Goal: Information Seeking & Learning: Learn about a topic

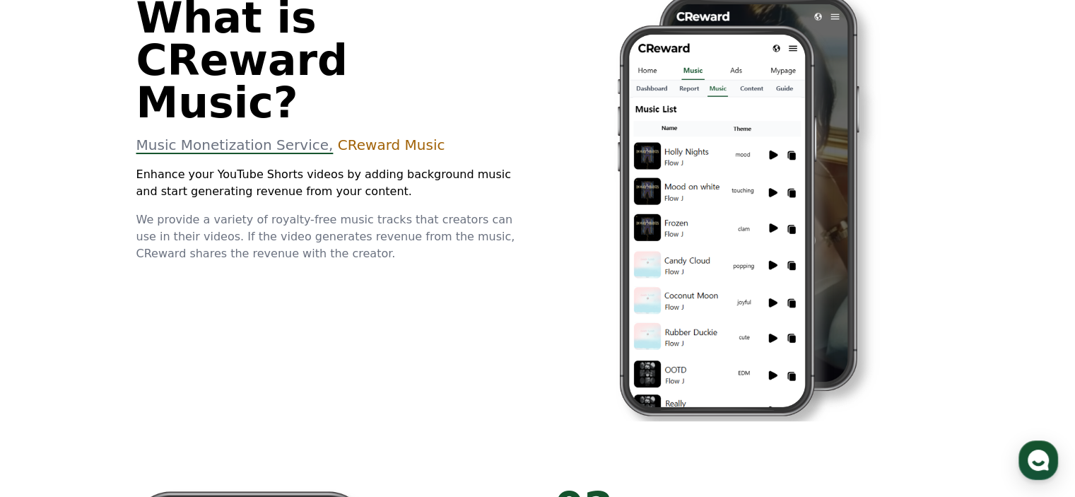
scroll to position [495, 0]
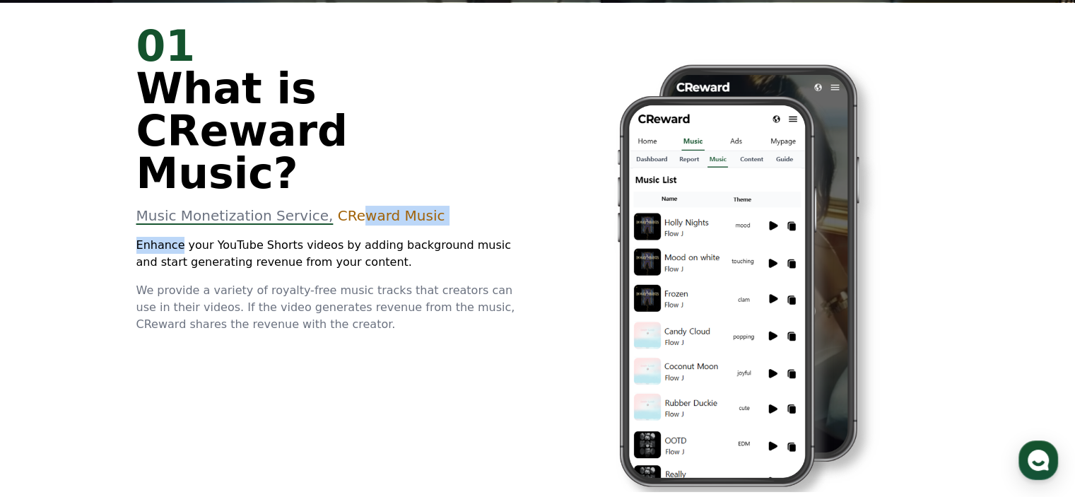
drag, startPoint x: 336, startPoint y: 180, endPoint x: 175, endPoint y: 186, distance: 161.2
click at [175, 186] on div "01 What is CReward Music? Music Monetization Service, CReward Music Enhance you…" at bounding box center [328, 179] width 384 height 308
click at [210, 189] on div "01 What is CReward Music? Music Monetization Service, CReward Music Enhance you…" at bounding box center [328, 179] width 384 height 308
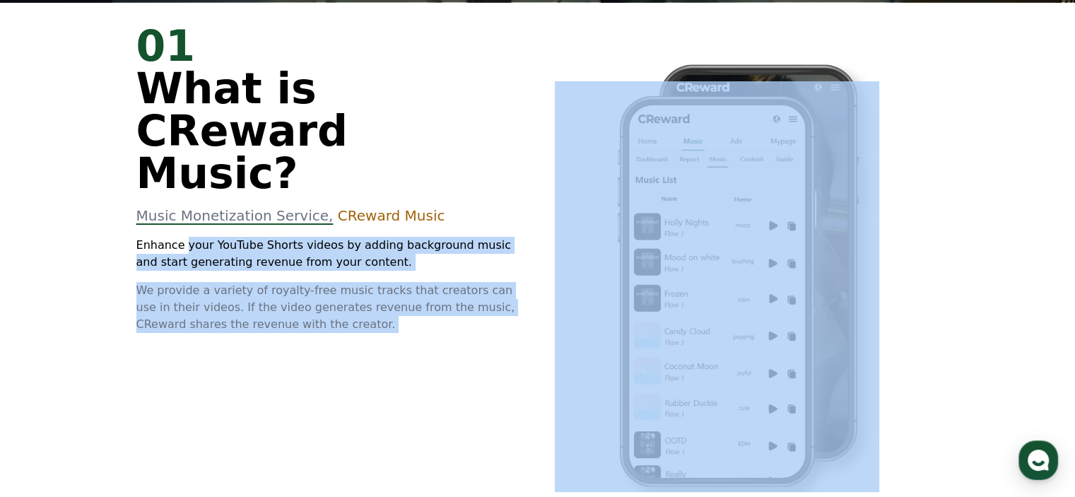
drag, startPoint x: 180, startPoint y: 197, endPoint x: 576, endPoint y: 216, distance: 397.0
click at [576, 216] on div "01 What is CReward Music? Music Monetization Service, CReward Music Enhance you…" at bounding box center [538, 268] width 848 height 532
click at [510, 229] on div "01 What is CReward Music? Music Monetization Service, CReward Music Enhance you…" at bounding box center [328, 179] width 384 height 308
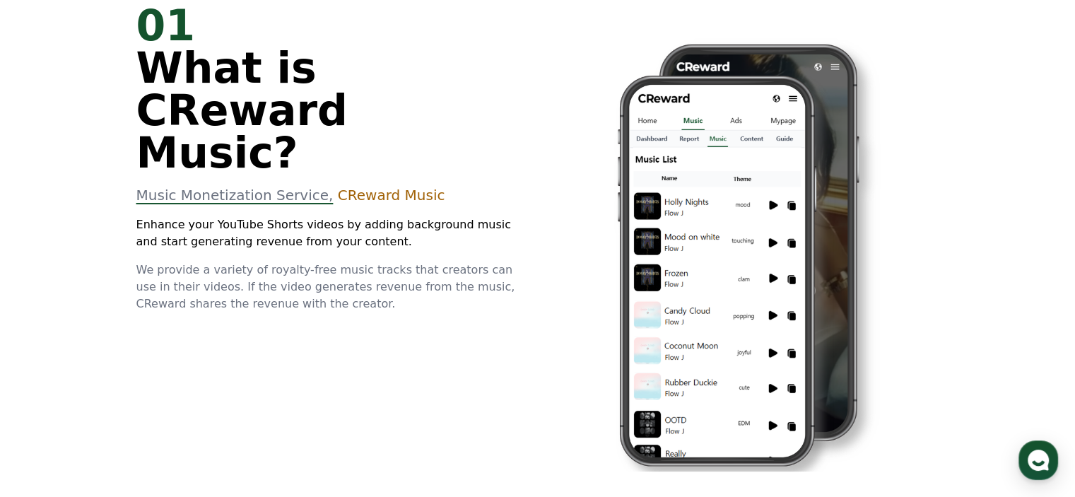
scroll to position [424, 0]
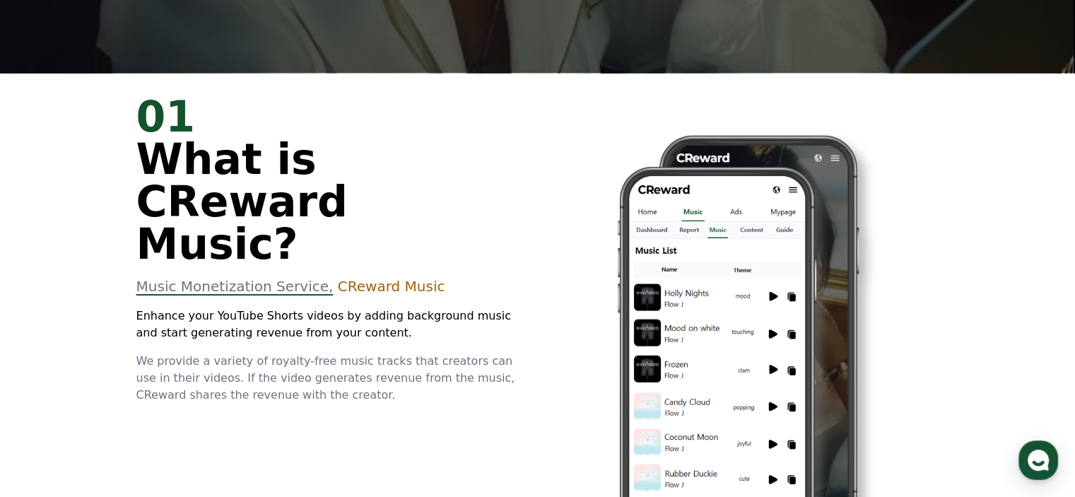
click at [157, 161] on span "What is CReward Music?" at bounding box center [241, 201] width 211 height 134
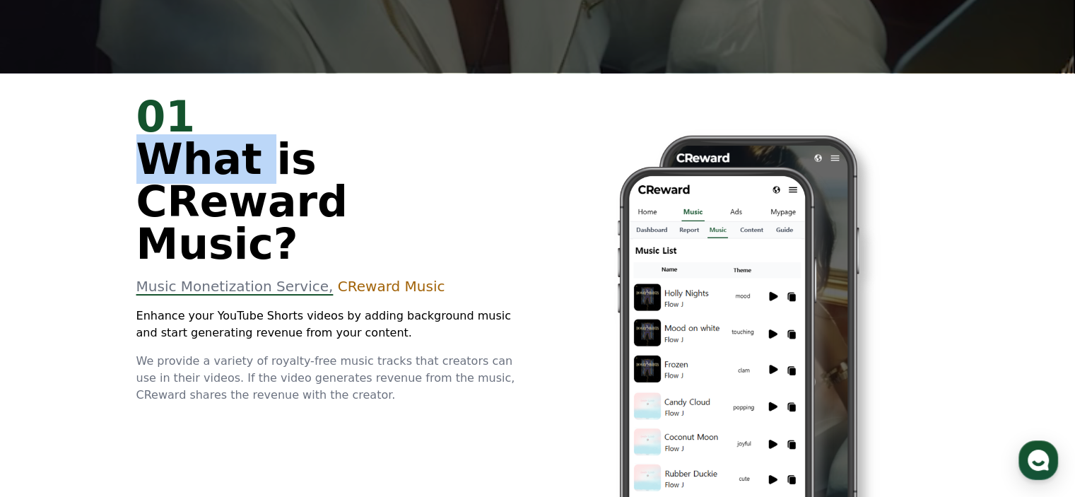
click at [157, 161] on span "What is CReward Music?" at bounding box center [241, 201] width 211 height 134
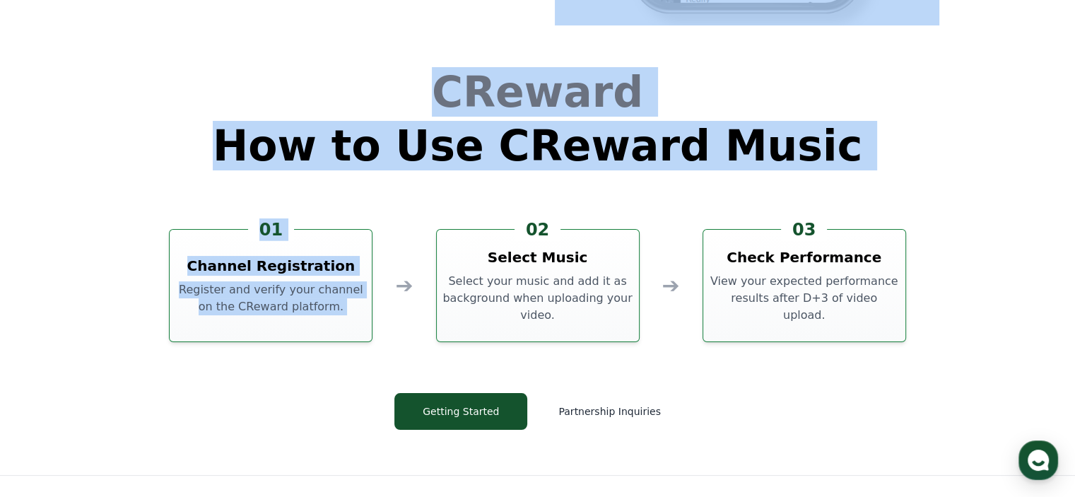
scroll to position [3829, 0]
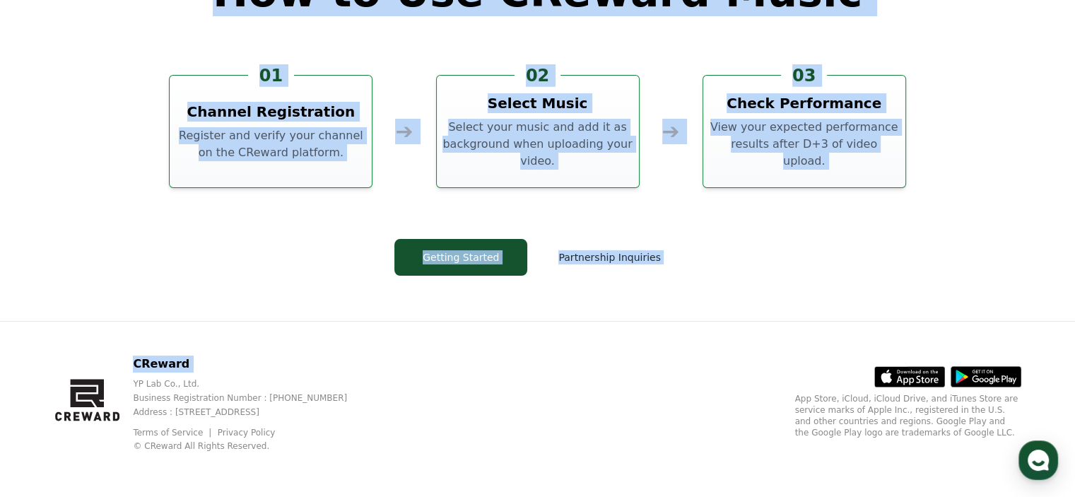
drag, startPoint x: 157, startPoint y: 161, endPoint x: 221, endPoint y: 341, distance: 191.1
copy div "What is CReward Music? Music Monetization Service, CReward Music Enhance your Y…"
click at [650, 288] on div "CReward How to Use CReward Music 01 Channel Registration Register and verify yo…" at bounding box center [538, 107] width 848 height 427
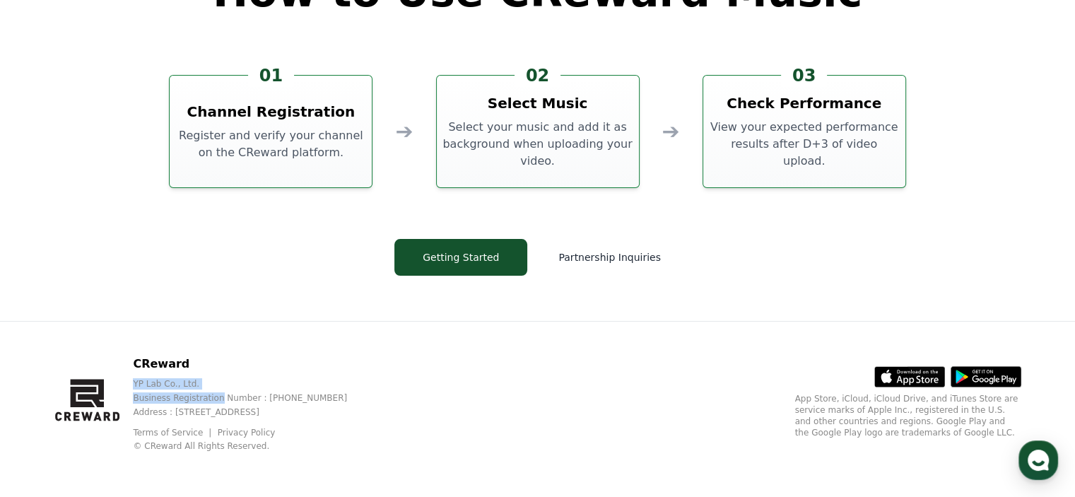
drag, startPoint x: 137, startPoint y: 387, endPoint x: 219, endPoint y: 396, distance: 82.5
click at [219, 396] on div "CReward YP Lab Co., Ltd. Business Registration Number : [PHONE_NUMBER] Address …" at bounding box center [212, 404] width 316 height 96
click at [231, 389] on p "YP Lab Co., Ltd." at bounding box center [251, 383] width 237 height 11
drag, startPoint x: 206, startPoint y: 386, endPoint x: 139, endPoint y: 389, distance: 67.9
click at [139, 389] on div "YP Lab Co., Ltd. Business Registration Number : [PHONE_NUMBER] Address : [STREE…" at bounding box center [251, 398] width 237 height 40
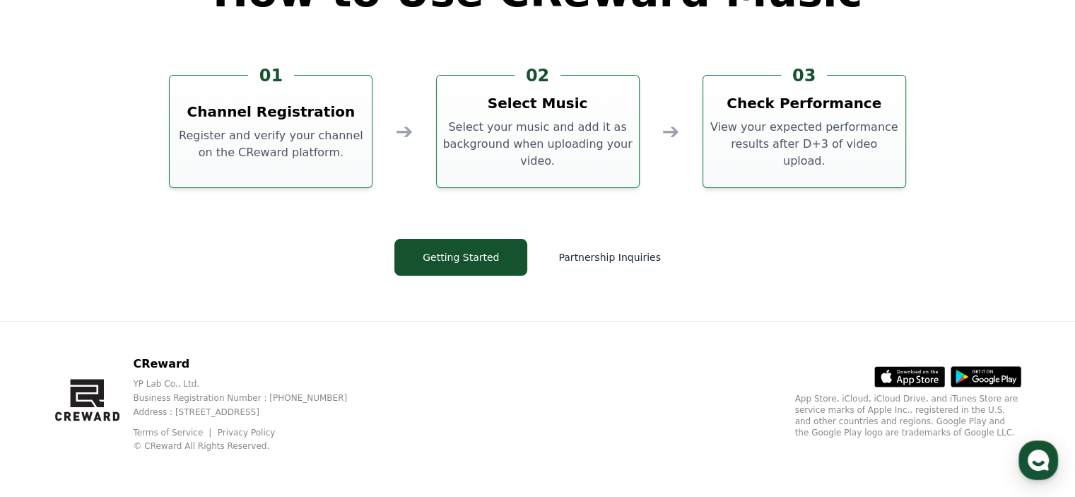
click at [134, 395] on div "CReward YP Lab Co., Ltd. Business Registration Number : [PHONE_NUMBER] Address …" at bounding box center [212, 404] width 316 height 96
click at [162, 361] on p "CReward" at bounding box center [251, 364] width 237 height 17
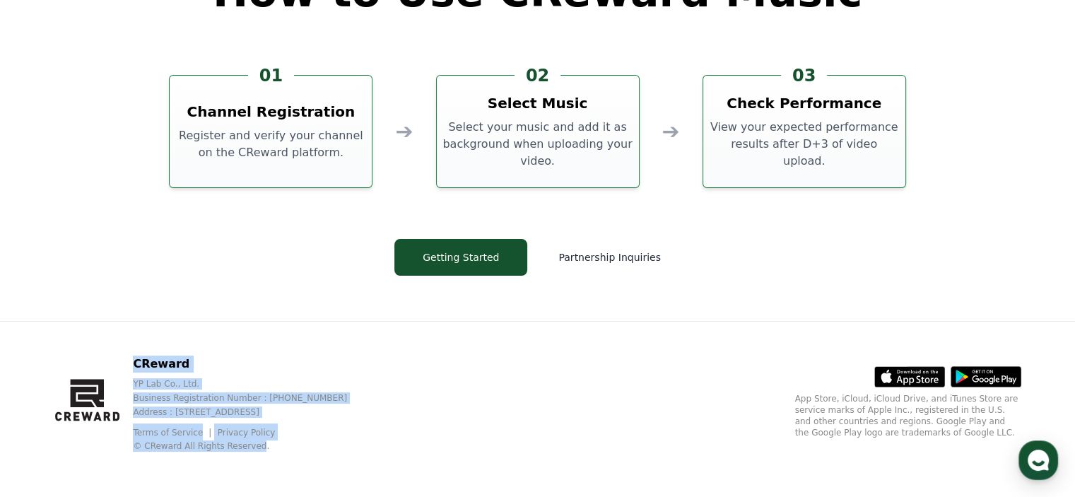
drag, startPoint x: 162, startPoint y: 361, endPoint x: 249, endPoint y: 468, distance: 137.6
click at [249, 468] on div "CReward YP Lab Co., Ltd. Business Registration Number : [PHONE_NUMBER] Address …" at bounding box center [537, 409] width 989 height 175
copy div "CReward YP Lab Co., Ltd. Business Registration Number : [PHONE_NUMBER] Address …"
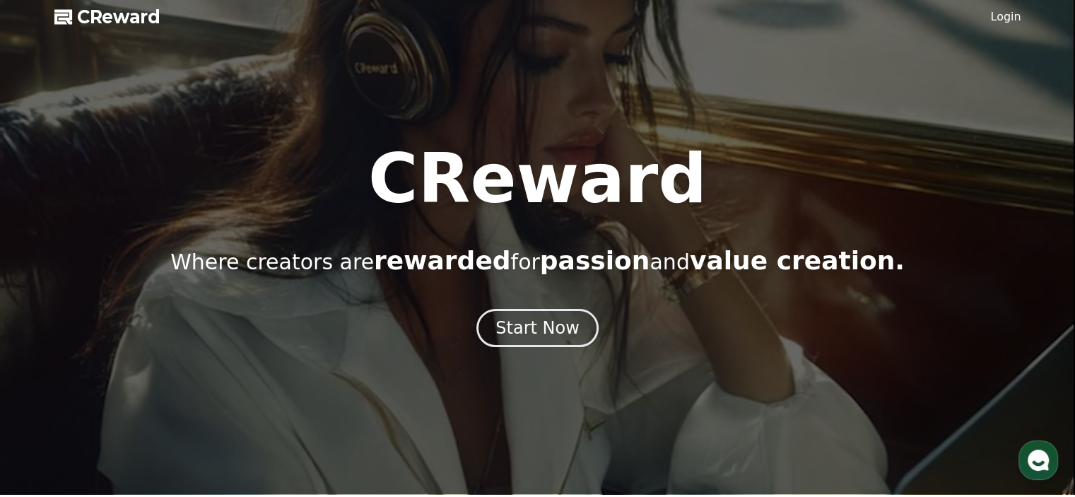
scroll to position [0, 0]
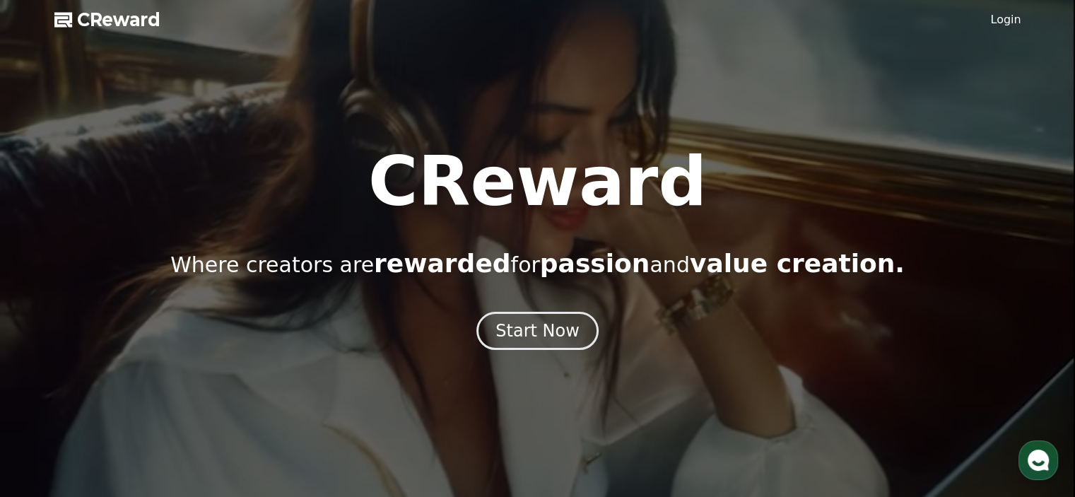
click at [1012, 21] on link "Login" at bounding box center [1005, 19] width 30 height 17
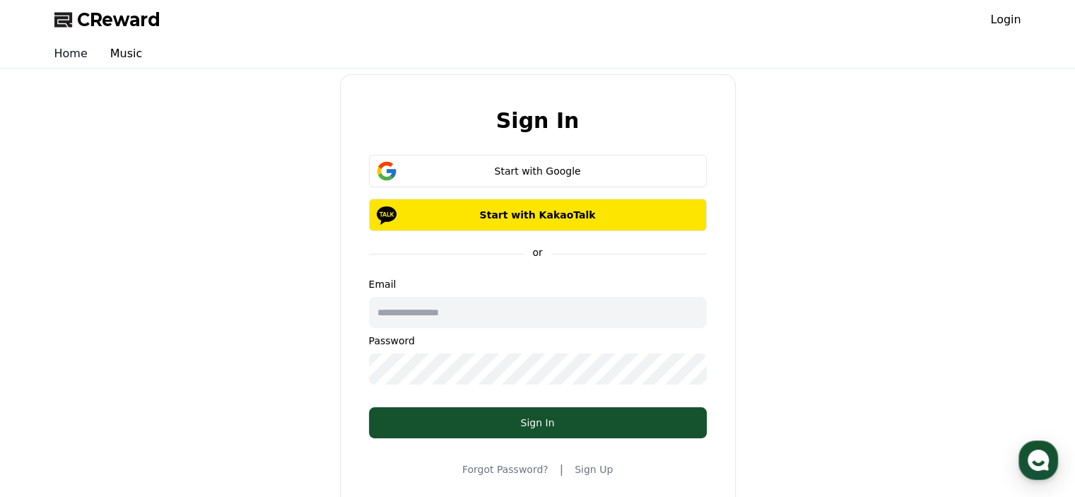
click at [83, 55] on link "Home" at bounding box center [71, 54] width 56 height 28
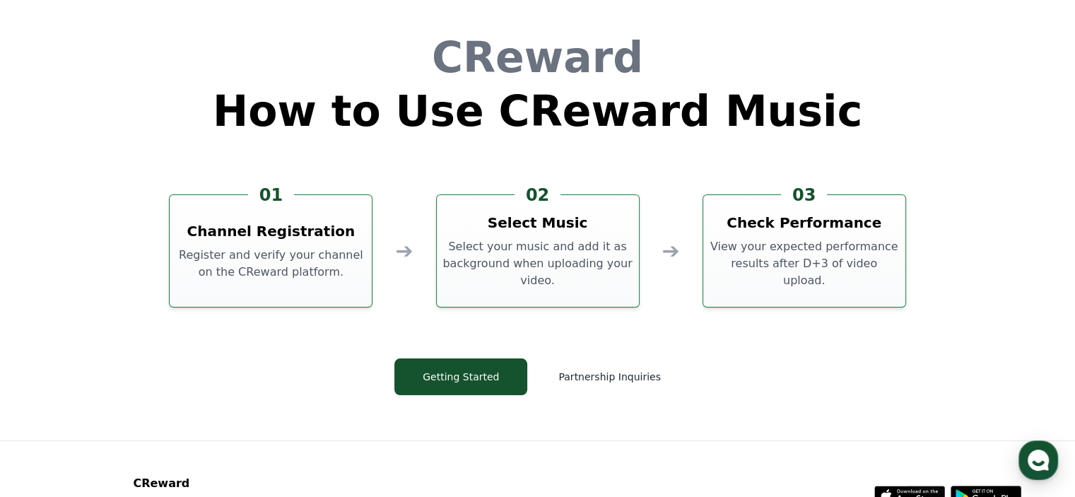
scroll to position [3829, 0]
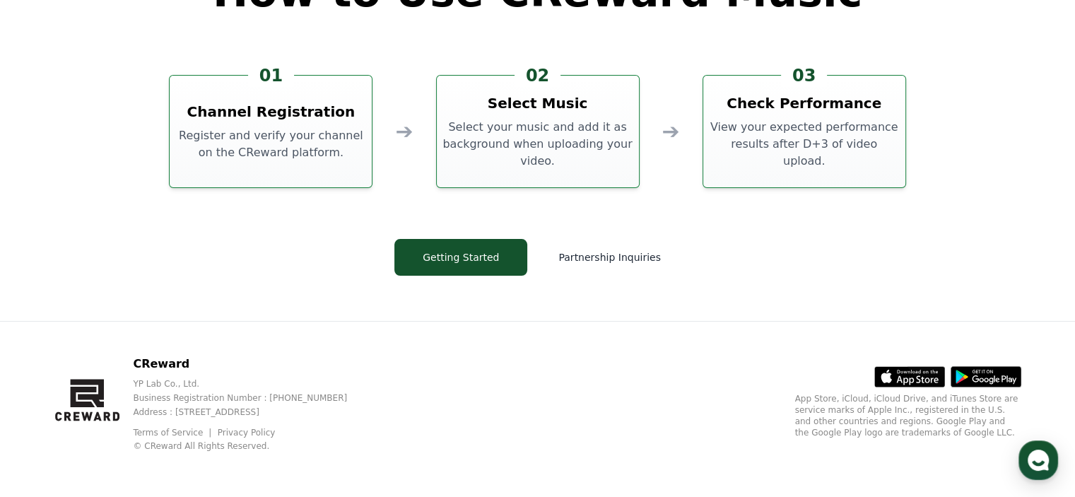
click at [285, 129] on p "Register and verify your channel on the CReward platform." at bounding box center [270, 144] width 191 height 34
click at [531, 132] on p "Select your music and add it as background when uploading your video." at bounding box center [537, 144] width 191 height 51
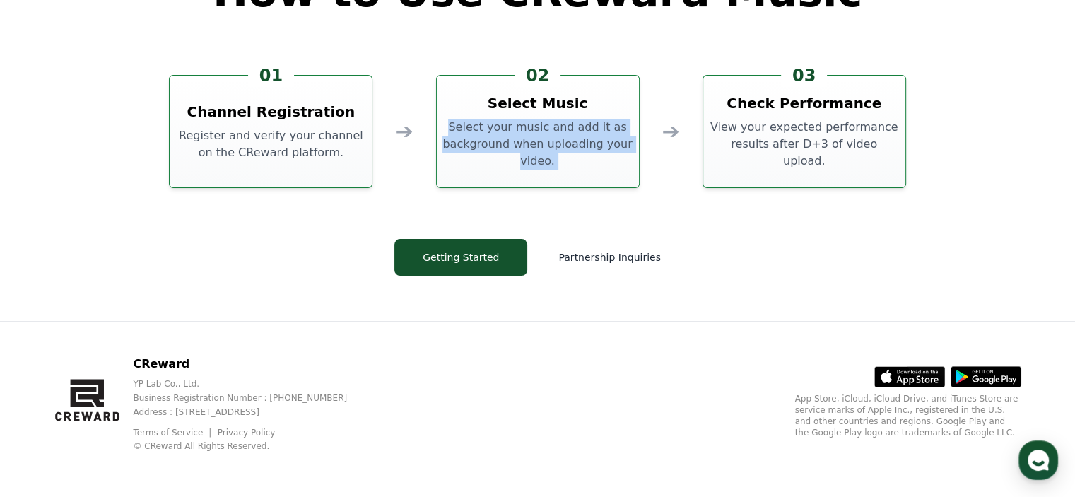
click at [531, 131] on p "Select your music and add it as background when uploading your video." at bounding box center [537, 144] width 191 height 51
click at [534, 157] on p "Select your music and add it as background when uploading your video." at bounding box center [537, 144] width 191 height 51
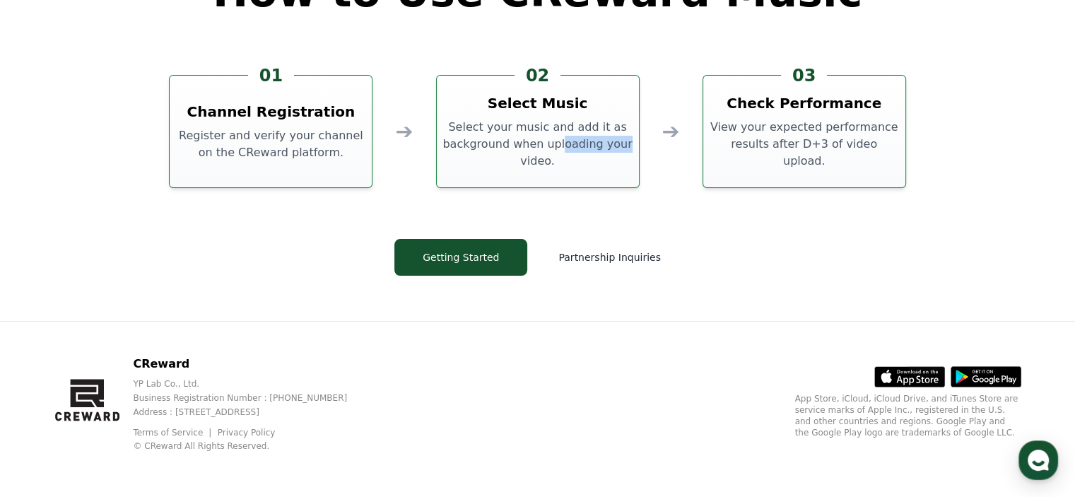
drag, startPoint x: 582, startPoint y: 150, endPoint x: 627, endPoint y: 148, distance: 45.3
click at [629, 149] on p "Select your music and add it as background when uploading your video." at bounding box center [537, 144] width 191 height 51
click at [611, 145] on p "Select your music and add it as background when uploading your video." at bounding box center [537, 144] width 191 height 51
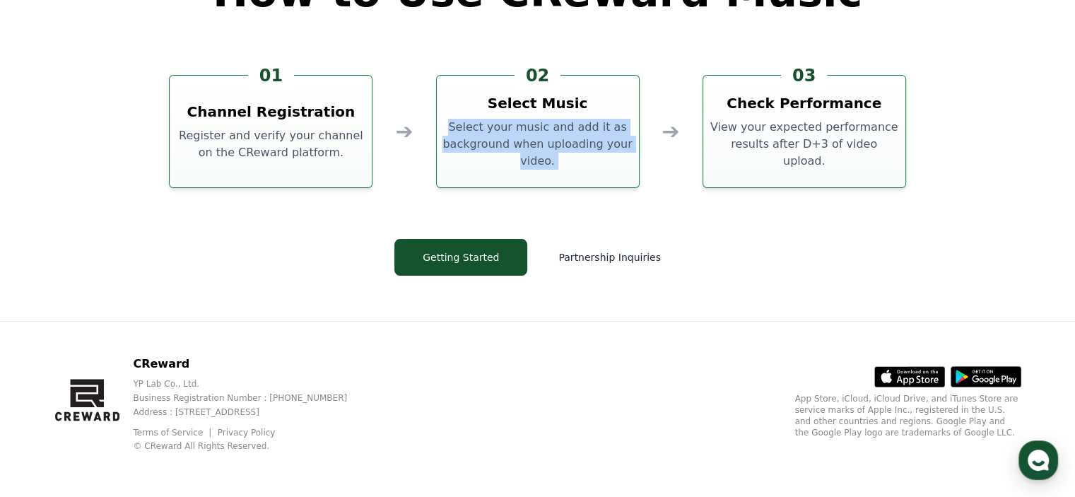
click at [611, 145] on p "Select your music and add it as background when uploading your video." at bounding box center [537, 144] width 191 height 51
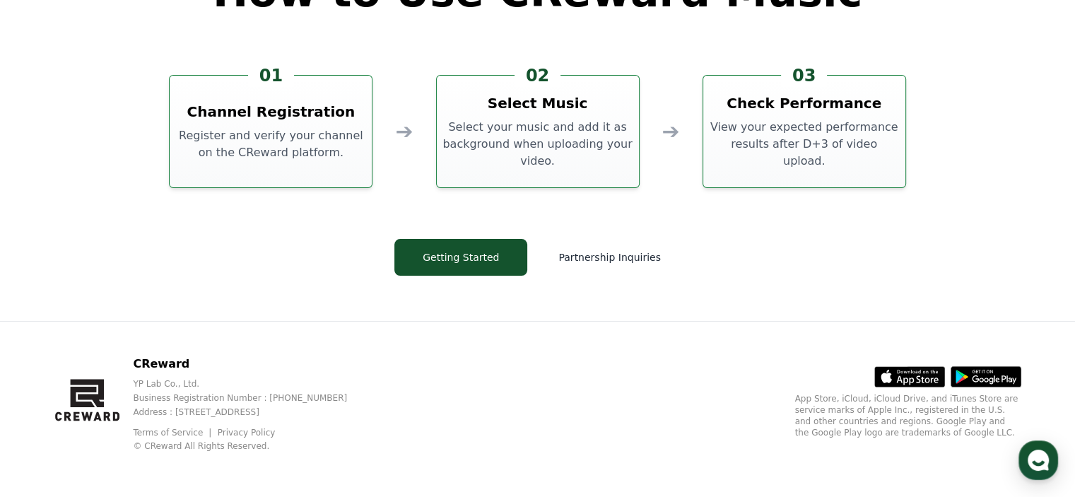
click at [753, 146] on p "View your expected performance results after D+3 of video upload." at bounding box center [804, 144] width 191 height 51
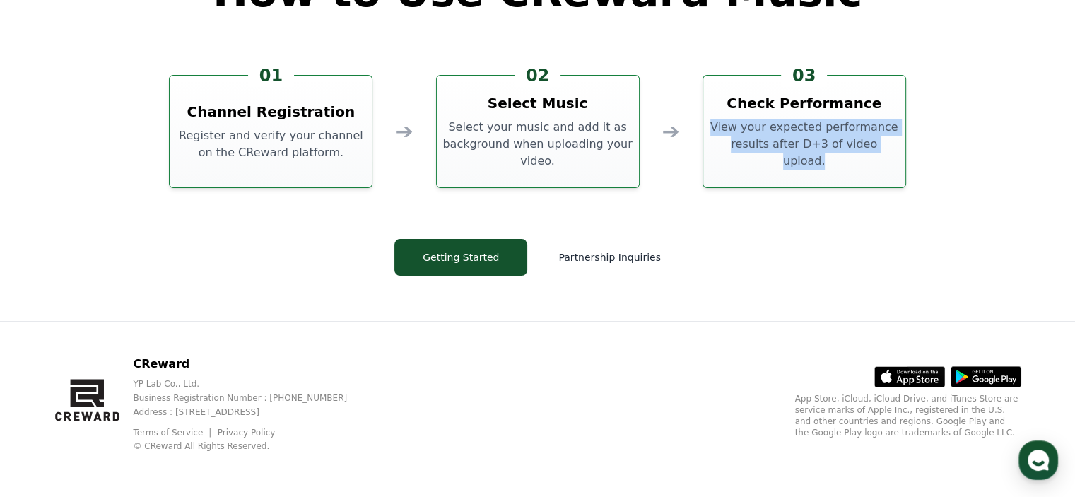
click at [753, 146] on p "View your expected performance results after D+3 of video upload." at bounding box center [804, 144] width 191 height 51
click at [795, 141] on p "View your expected performance results after D+3 of video upload." at bounding box center [804, 144] width 191 height 51
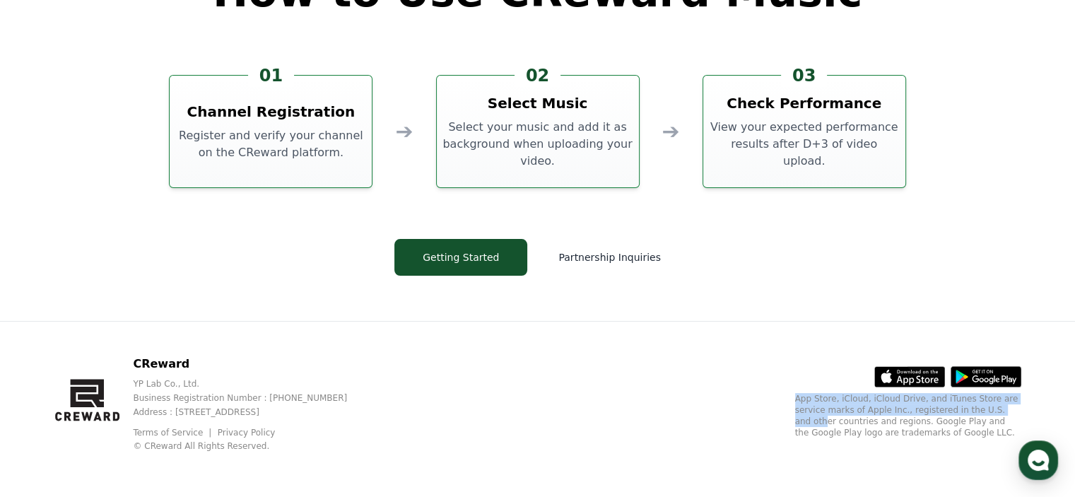
drag, startPoint x: 793, startPoint y: 399, endPoint x: 978, endPoint y: 413, distance: 185.7
click at [978, 413] on div "CReward YP Lab Co., Ltd. Business Registration Number : [PHONE_NUMBER] Address …" at bounding box center [537, 409] width 989 height 175
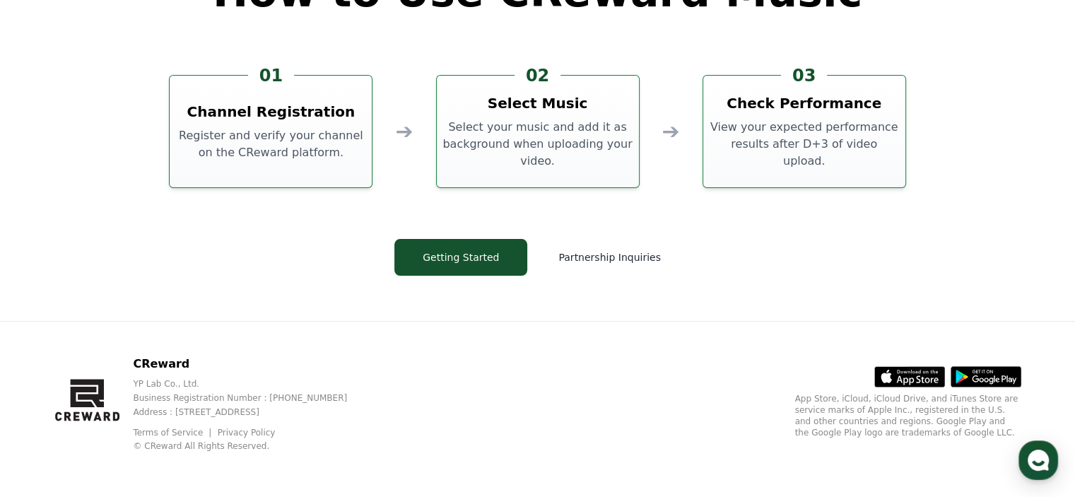
click at [942, 440] on div ".st0 { fill: #a6a6a6; } .st1 { stroke: #ffffff; stroke-width: 0.2; stroke-miter…" at bounding box center [908, 404] width 226 height 96
click at [976, 378] on icon at bounding box center [994, 379] width 45 height 9
click at [808, 401] on p "App Store, iCloud, iCloud Drive, and iTunes Store are service marks of Apple In…" at bounding box center [908, 415] width 226 height 45
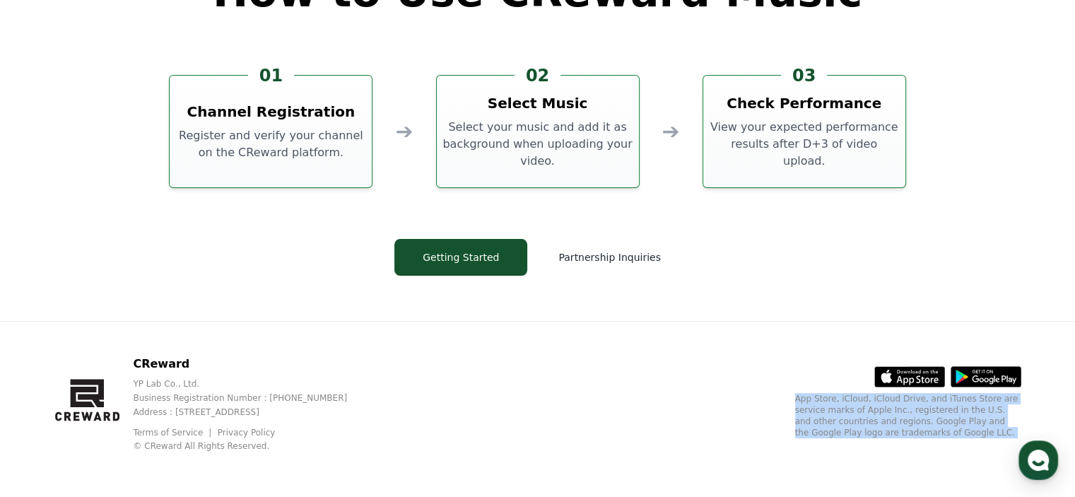
click at [808, 401] on p "App Store, iCloud, iCloud Drive, and iTunes Store are service marks of Apple In…" at bounding box center [908, 415] width 226 height 45
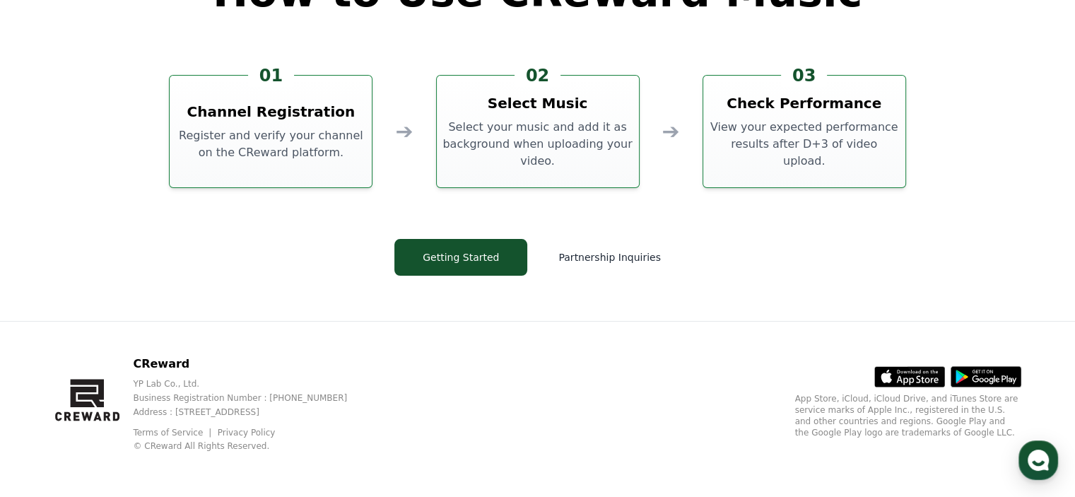
click at [708, 381] on div "CReward YP Lab Co., Ltd. Business Registration Number : [PHONE_NUMBER] Address …" at bounding box center [537, 409] width 989 height 175
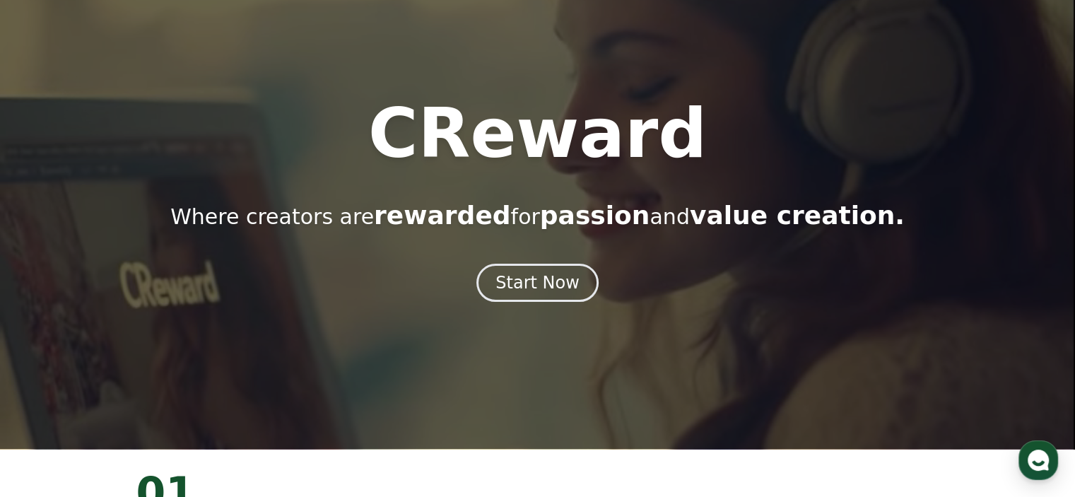
scroll to position [0, 0]
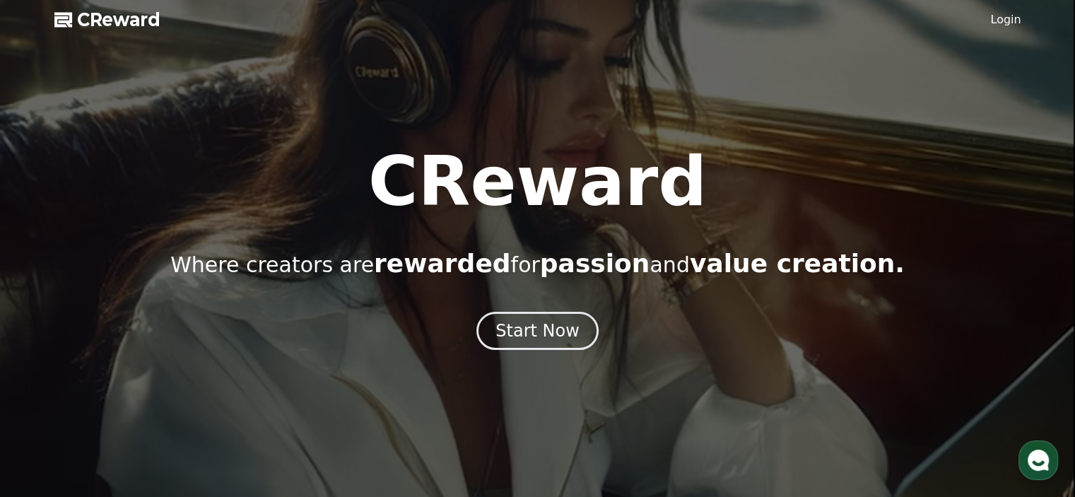
click at [1005, 18] on link "Login" at bounding box center [1005, 19] width 30 height 17
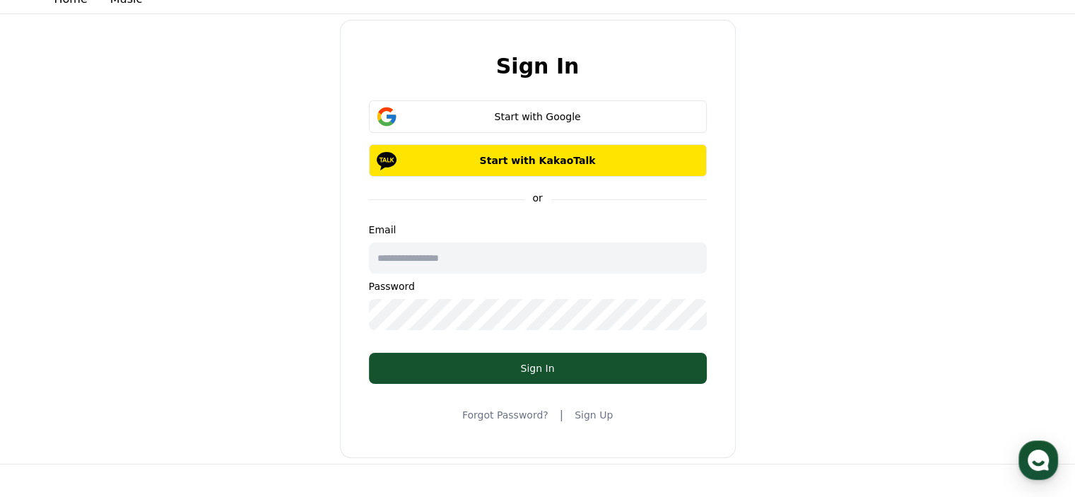
scroll to position [141, 0]
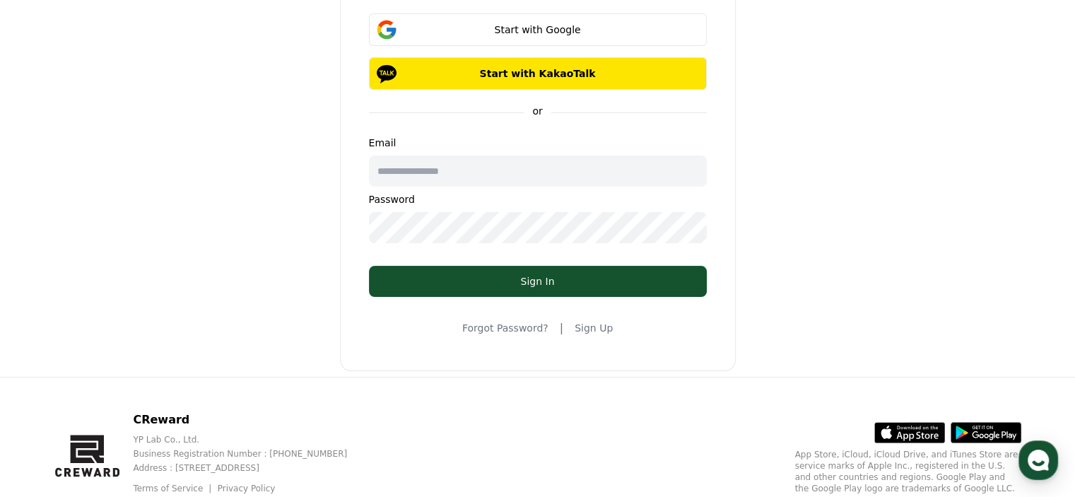
click at [589, 333] on link "Sign Up" at bounding box center [594, 328] width 38 height 14
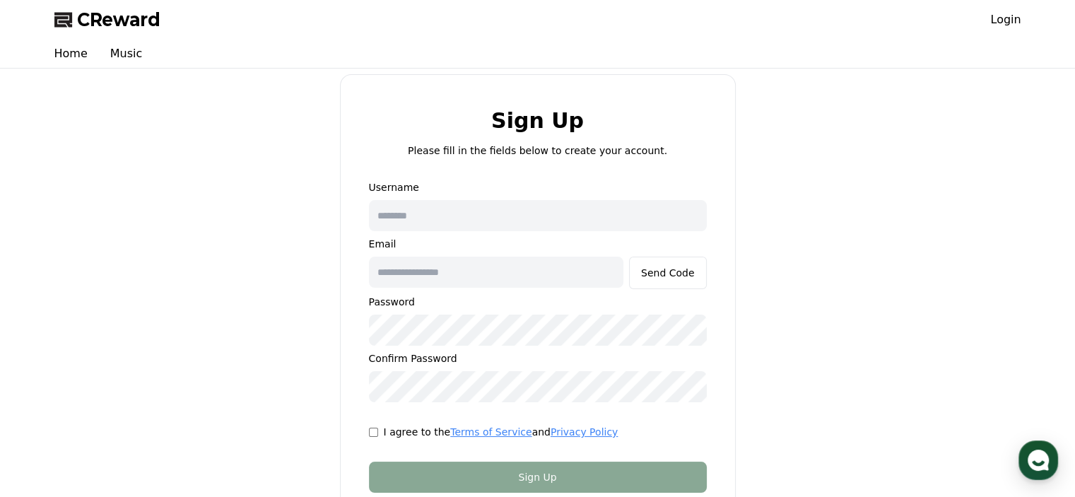
click at [85, 11] on span "CReward" at bounding box center [118, 19] width 83 height 23
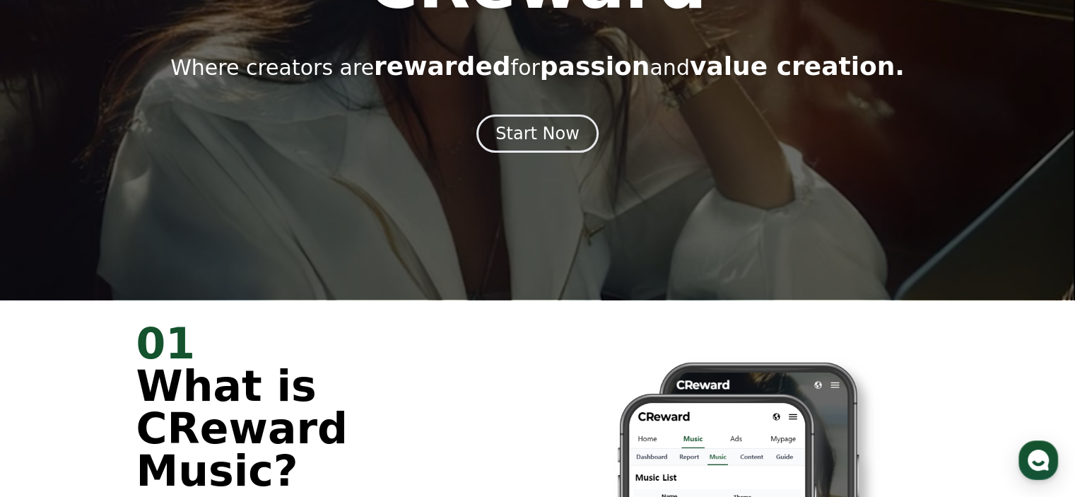
scroll to position [424, 0]
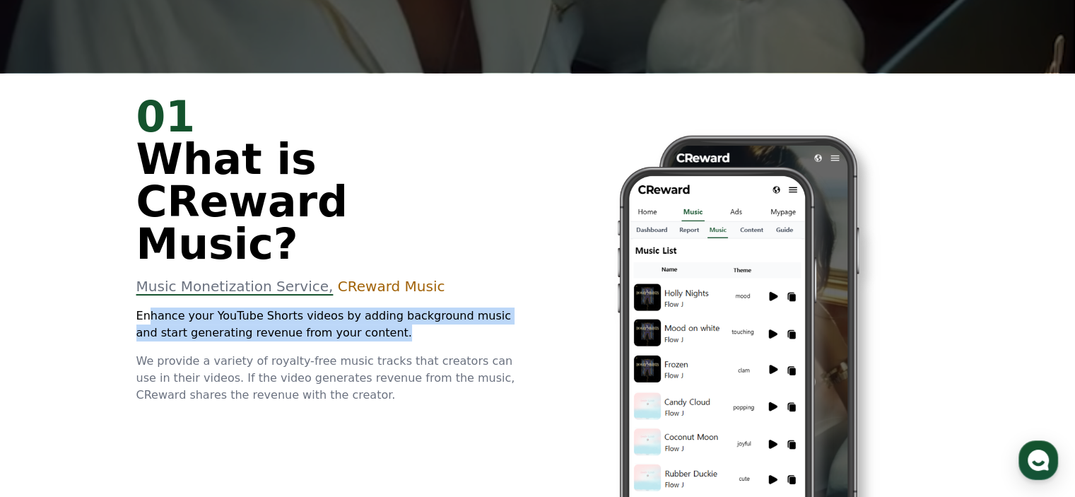
drag, startPoint x: 151, startPoint y: 278, endPoint x: 380, endPoint y: 286, distance: 229.8
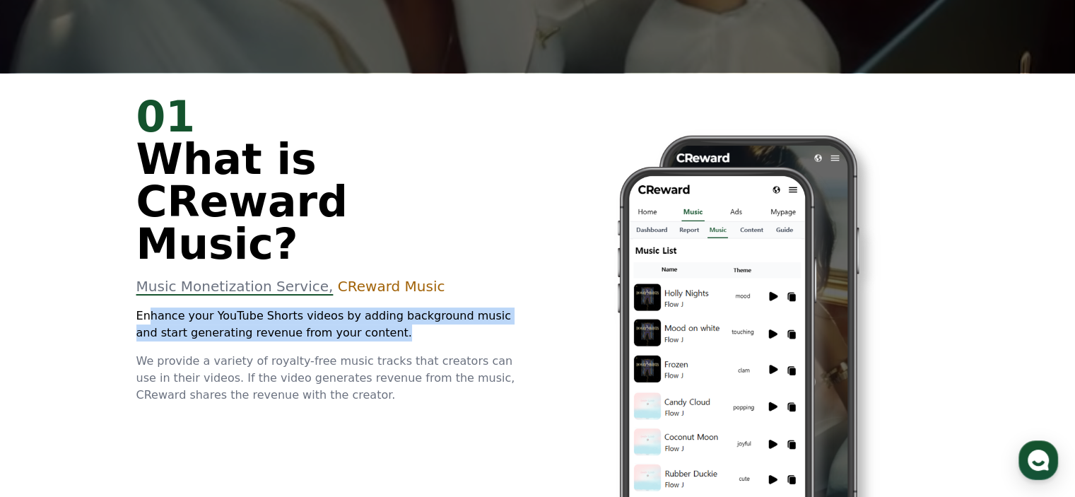
click at [380, 307] on p "Enhance your YouTube Shorts videos by adding background music and start generat…" at bounding box center [328, 324] width 384 height 34
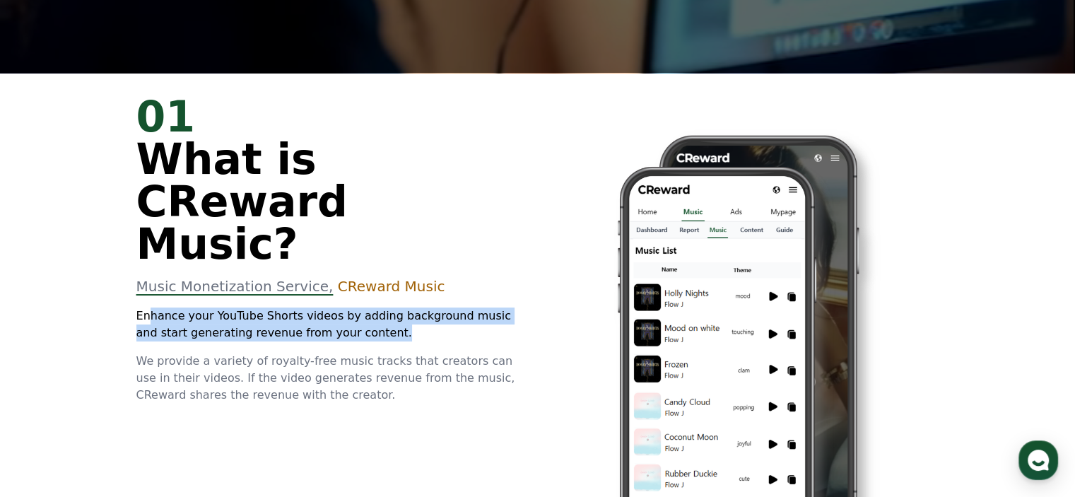
click at [336, 307] on p "Enhance your YouTube Shorts videos by adding background music and start generat…" at bounding box center [328, 324] width 384 height 34
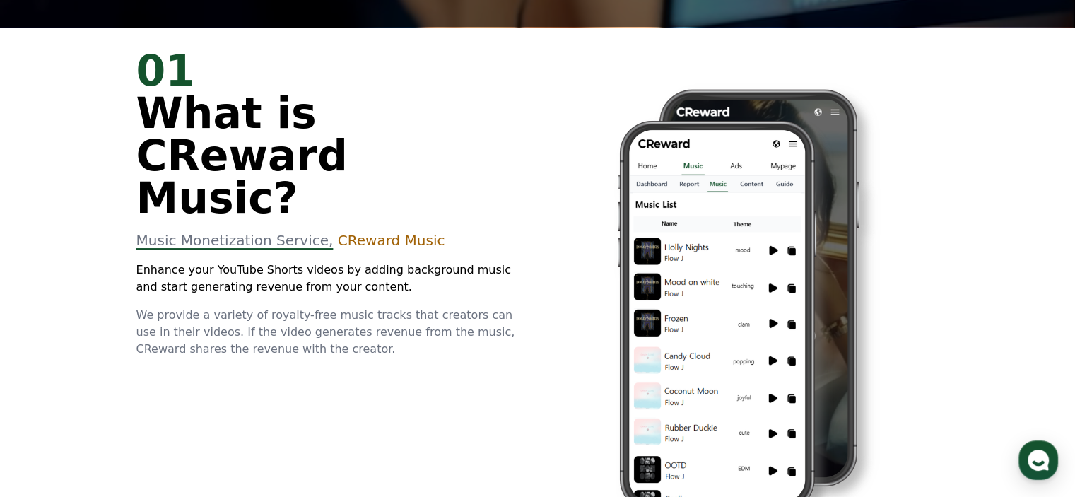
scroll to position [495, 0]
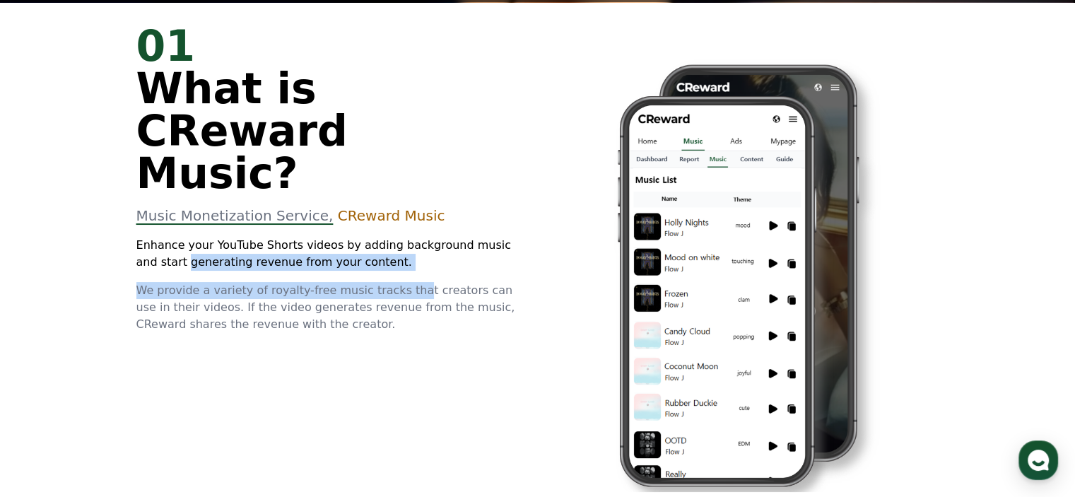
drag, startPoint x: 129, startPoint y: 218, endPoint x: 396, endPoint y: 240, distance: 268.1
click at [396, 240] on div "01 What is CReward Music? Music Monetization Service, CReward Music Enhance you…" at bounding box center [538, 268] width 848 height 532
click at [387, 283] on span "We provide a variety of royalty-free music tracks that creators can use in thei…" at bounding box center [325, 306] width 379 height 47
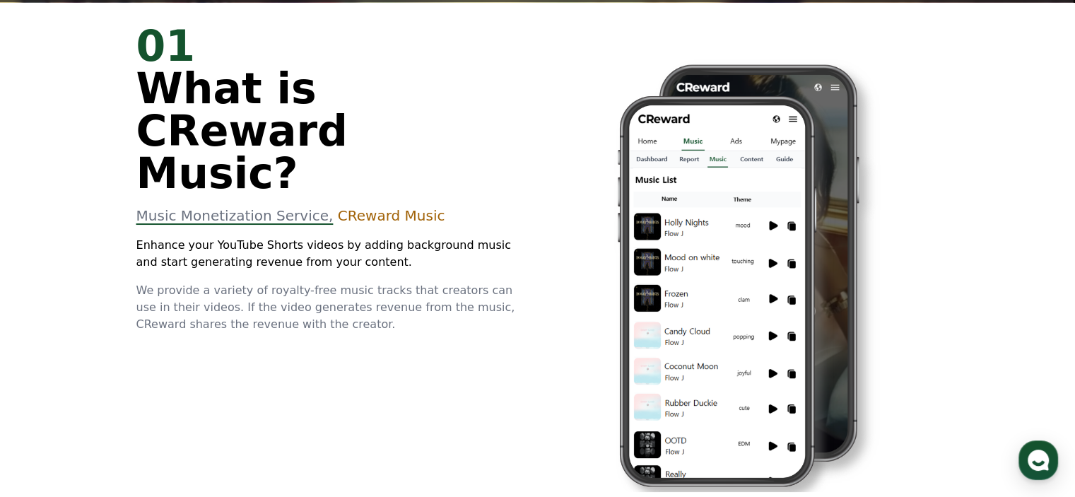
click at [229, 283] on span "We provide a variety of royalty-free music tracks that creators can use in thei…" at bounding box center [325, 306] width 379 height 47
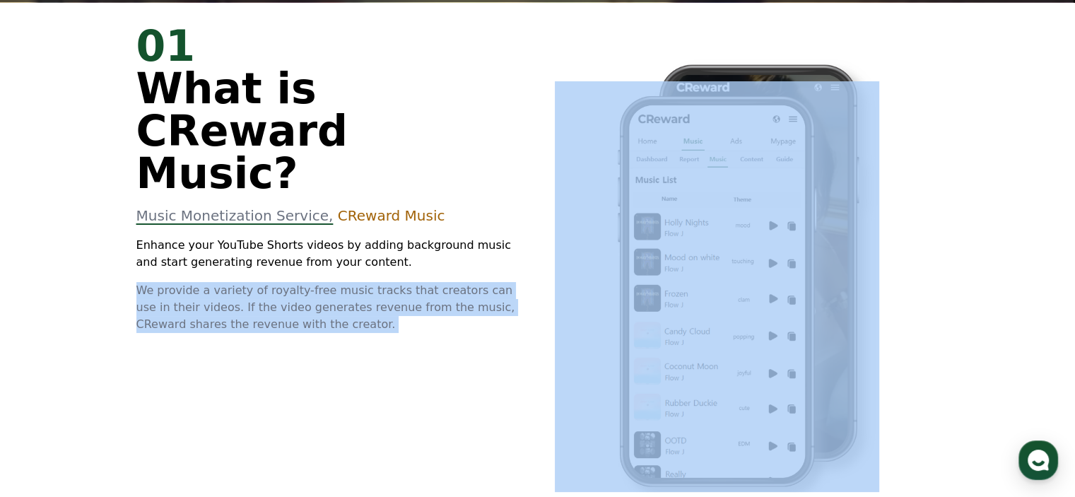
click at [229, 283] on span "We provide a variety of royalty-free music tracks that creators can use in thei…" at bounding box center [325, 306] width 379 height 47
click at [248, 284] on span "We provide a variety of royalty-free music tracks that creators can use in thei…" at bounding box center [325, 306] width 379 height 47
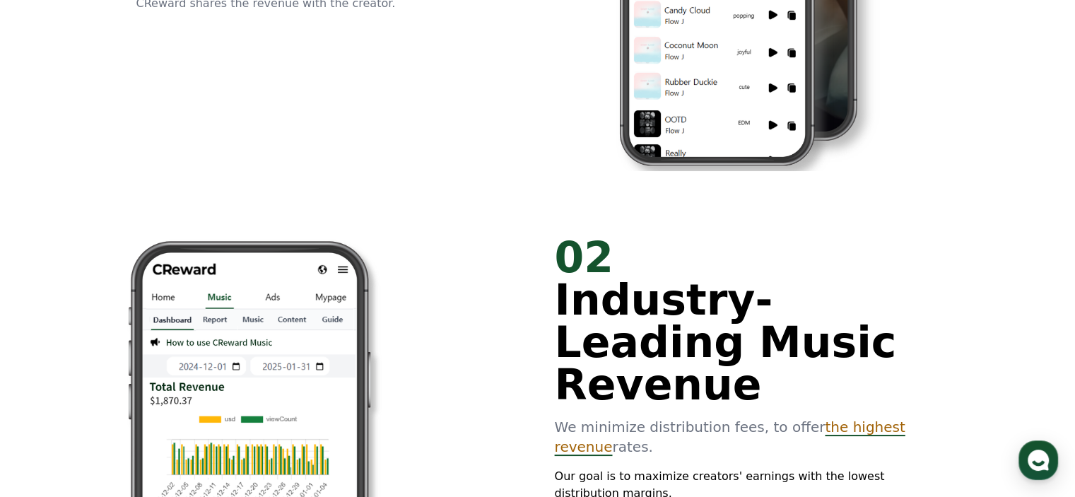
scroll to position [1060, 0]
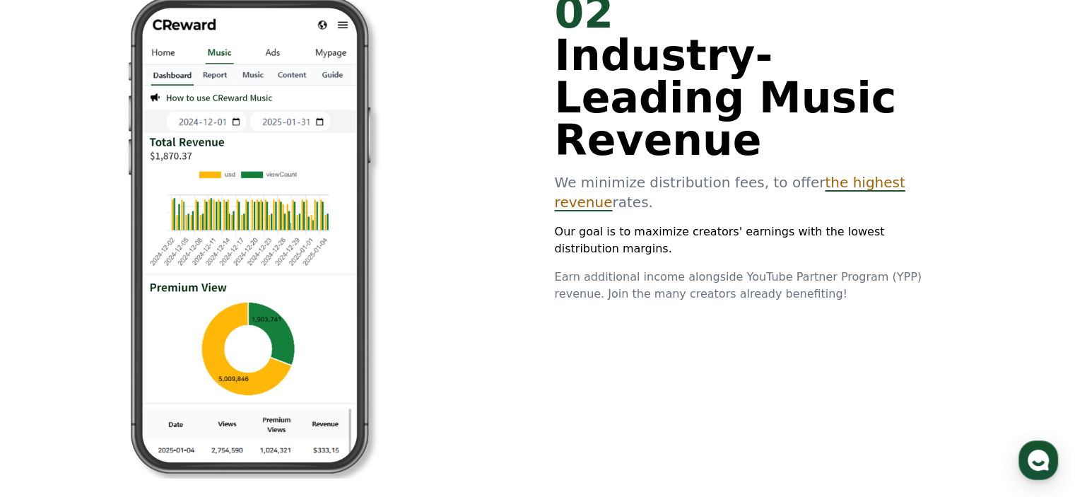
click at [695, 270] on span "Earn additional income alongside YouTube Partner Program (YPP) revenue. Join th…" at bounding box center [738, 285] width 367 height 30
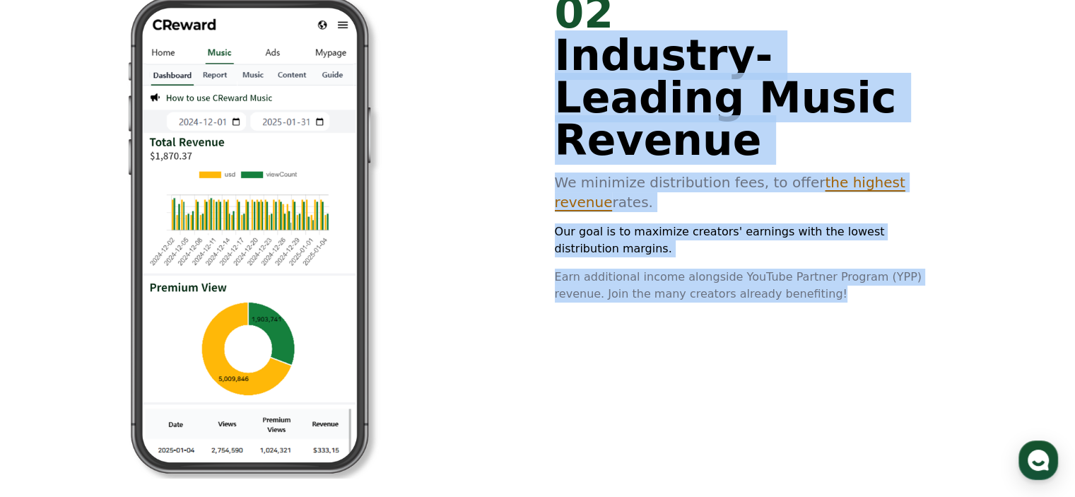
drag, startPoint x: 695, startPoint y: 235, endPoint x: 677, endPoint y: 76, distance: 159.4
click at [677, 76] on div "02 Industry-Leading Music Revenue We minimize distribution fees, to offer the h…" at bounding box center [747, 147] width 384 height 311
click at [842, 279] on div "02 Industry-Leading Music Revenue We minimize distribution fees, to offer the h…" at bounding box center [538, 235] width 848 height 532
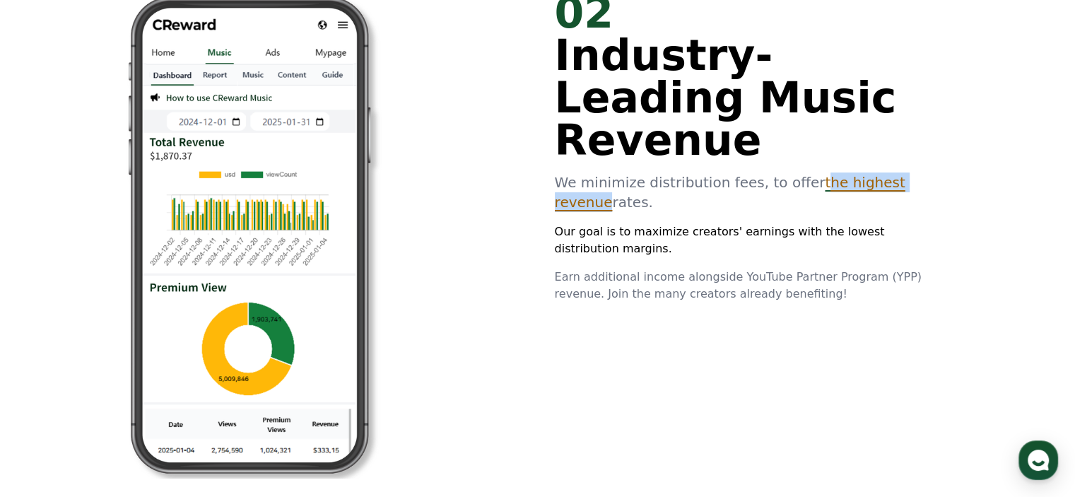
drag, startPoint x: 805, startPoint y: 146, endPoint x: 953, endPoint y: 138, distance: 148.0
click at [953, 138] on div "02 Industry-Leading Music Revenue We minimize distribution fees, to offer the h…" at bounding box center [538, 235] width 848 height 532
click at [950, 150] on div "02 Industry-Leading Music Revenue We minimize distribution fees, to offer the h…" at bounding box center [538, 235] width 848 height 532
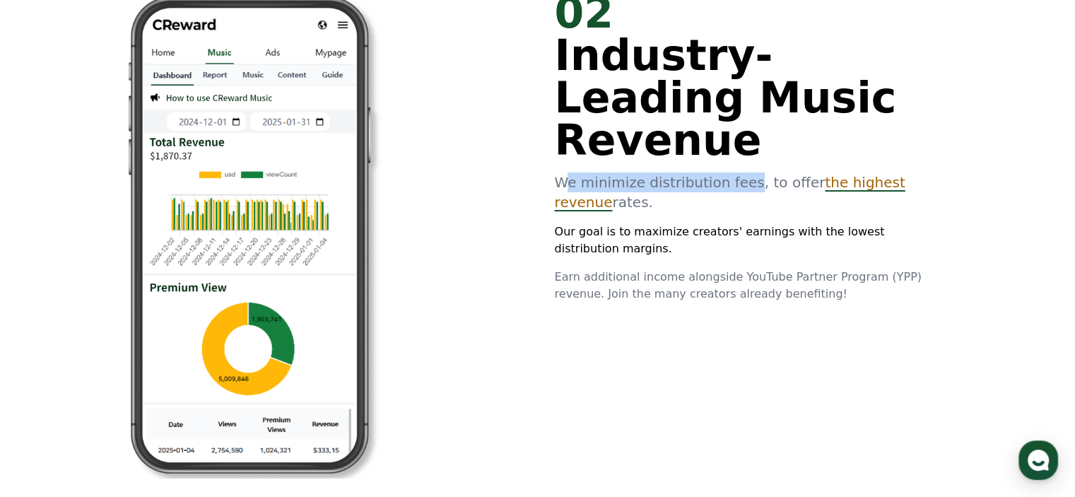
drag, startPoint x: 563, startPoint y: 143, endPoint x: 741, endPoint y: 144, distance: 177.4
click at [741, 172] on p "We minimize distribution fees, to offer the highest revenue rates." at bounding box center [747, 192] width 384 height 40
click at [740, 172] on p "We minimize distribution fees, to offer the highest revenue rates." at bounding box center [747, 192] width 384 height 40
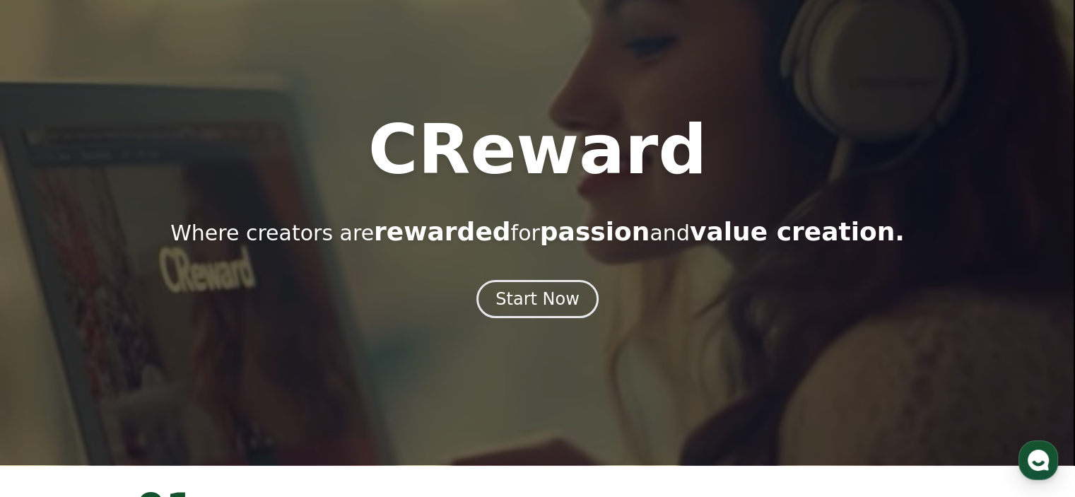
scroll to position [0, 0]
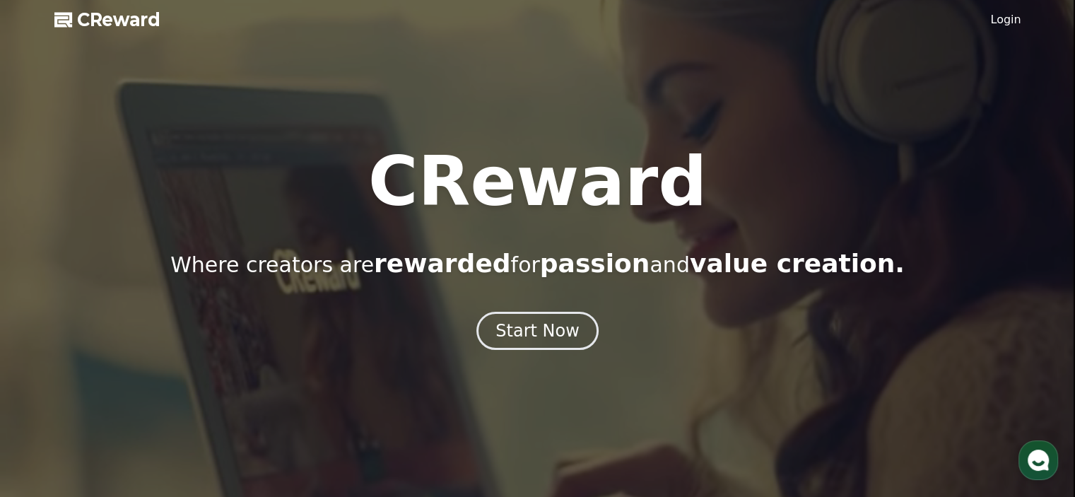
click at [311, 61] on div at bounding box center [537, 248] width 1075 height 497
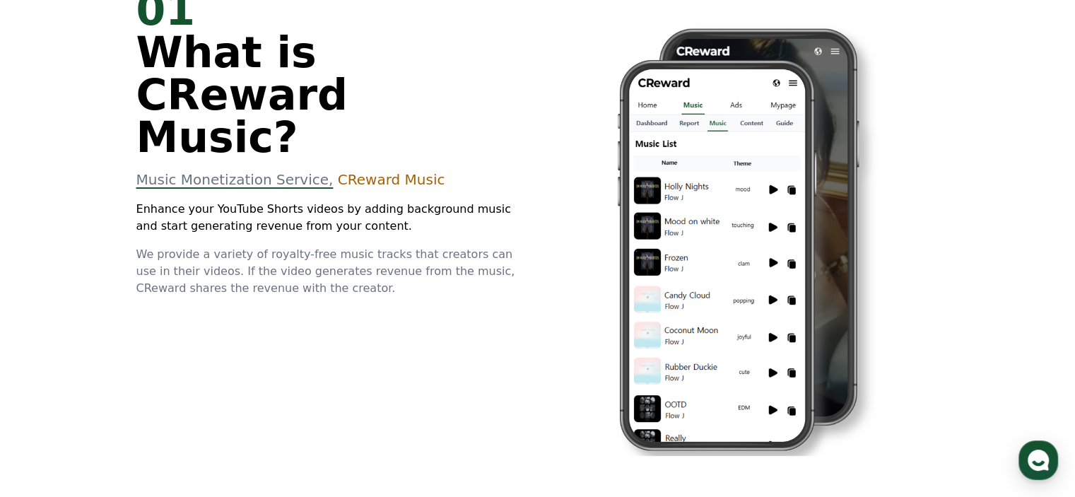
scroll to position [565, 0]
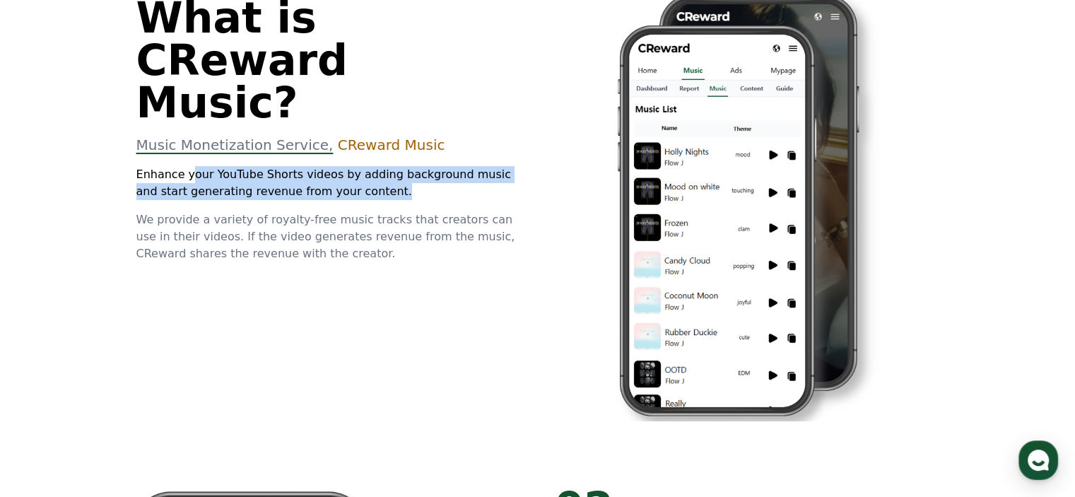
drag, startPoint x: 189, startPoint y: 134, endPoint x: 497, endPoint y: 146, distance: 307.7
click at [497, 166] on p "Enhance your YouTube Shorts videos by adding background music and start generat…" at bounding box center [328, 183] width 384 height 34
click at [492, 166] on p "Enhance your YouTube Shorts videos by adding background music and start generat…" at bounding box center [328, 183] width 384 height 34
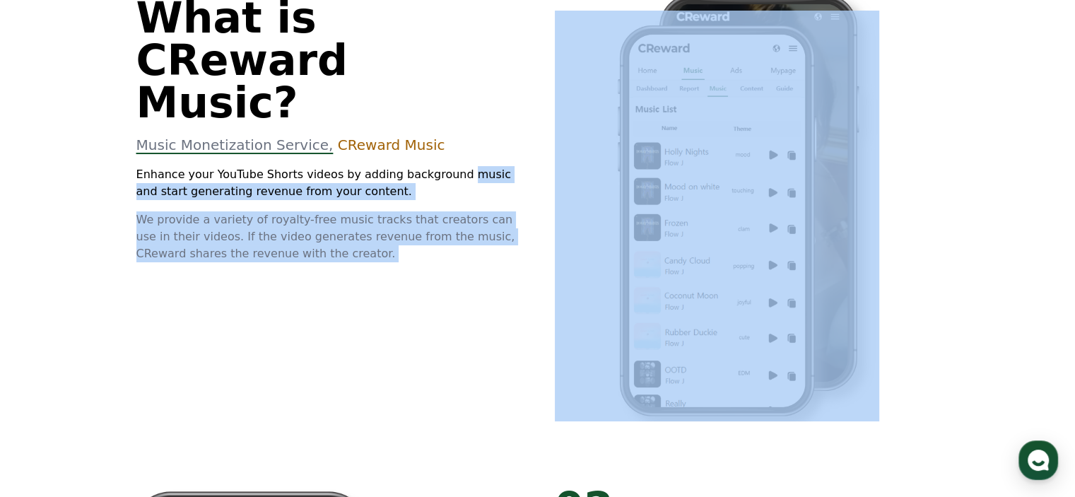
drag, startPoint x: 439, startPoint y: 132, endPoint x: 580, endPoint y: 139, distance: 141.5
click at [580, 139] on div "01 What is CReward Music? Music Monetization Service, CReward Music Enhance you…" at bounding box center [538, 197] width 848 height 532
click at [424, 166] on p "Enhance your YouTube Shorts videos by adding background music and start generat…" at bounding box center [328, 183] width 384 height 34
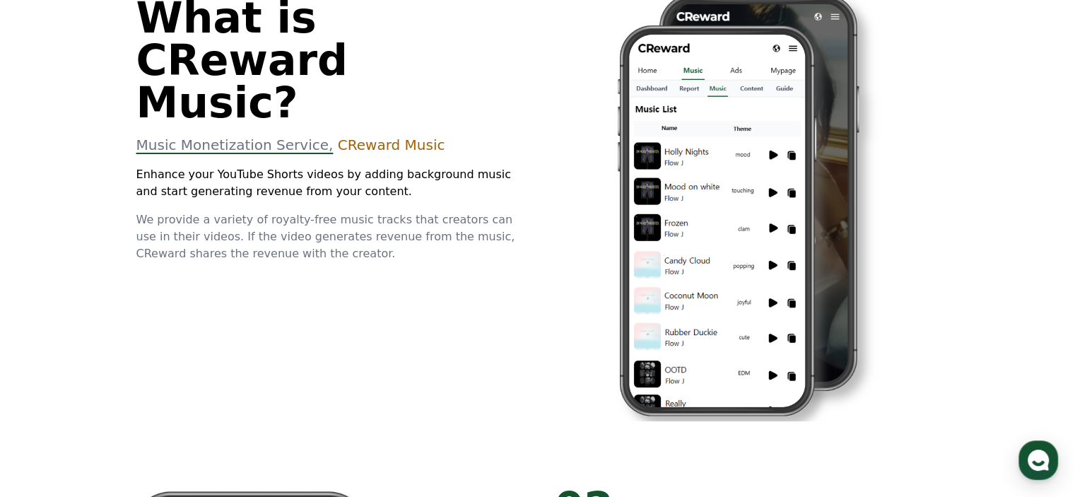
click at [283, 166] on p "Enhance your YouTube Shorts videos by adding background music and start generat…" at bounding box center [328, 183] width 384 height 34
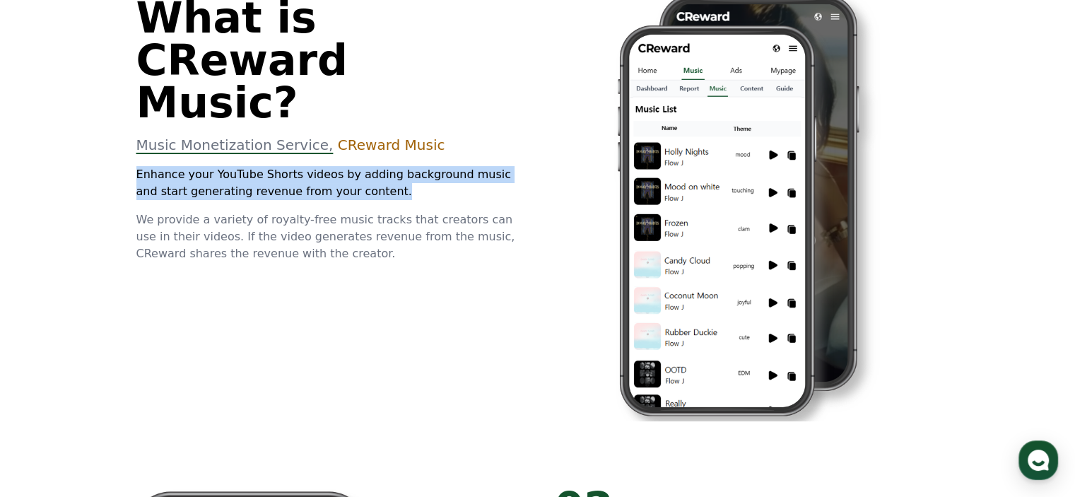
click at [283, 166] on p "Enhance your YouTube Shorts videos by adding background music and start generat…" at bounding box center [328, 183] width 384 height 34
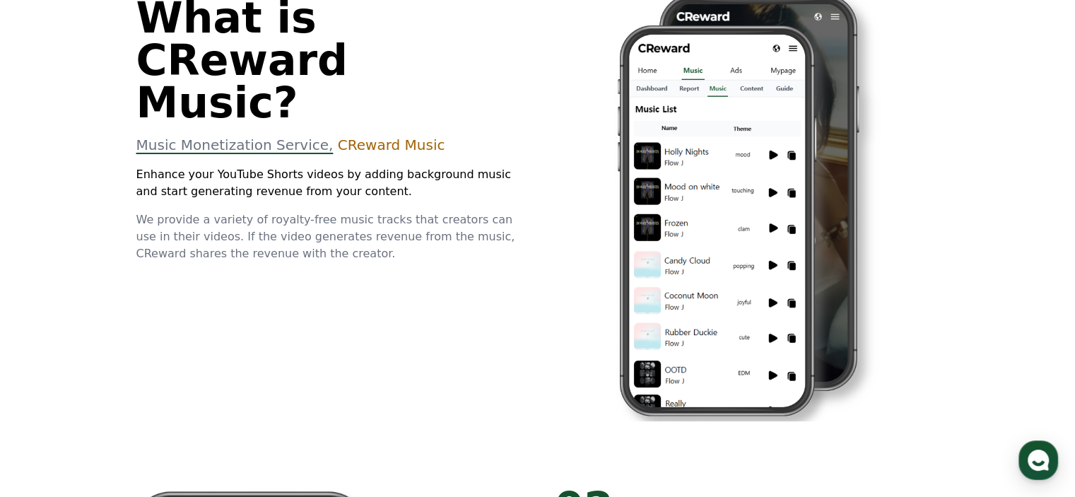
click at [366, 160] on div "01 What is CReward Music? Music Monetization Service, CReward Music Enhance you…" at bounding box center [328, 108] width 384 height 308
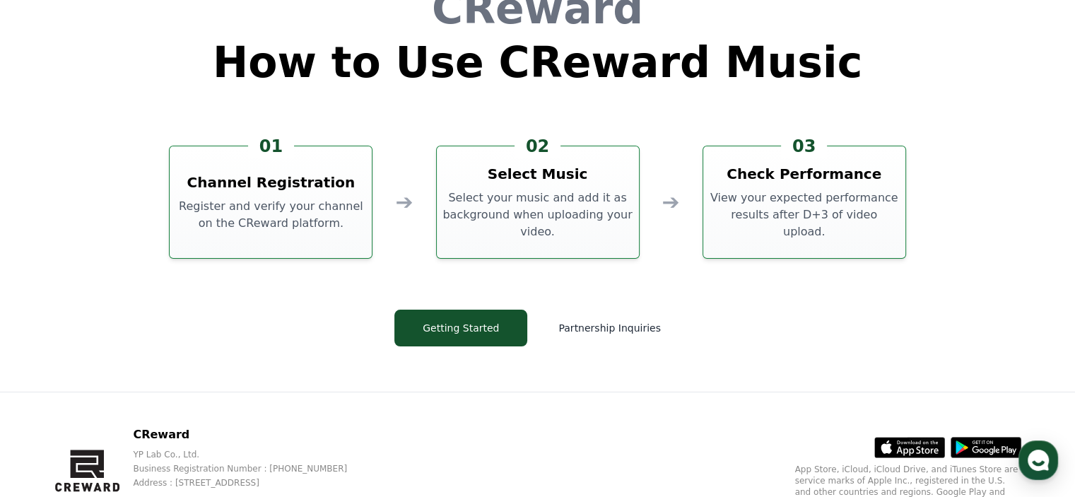
scroll to position [3829, 0]
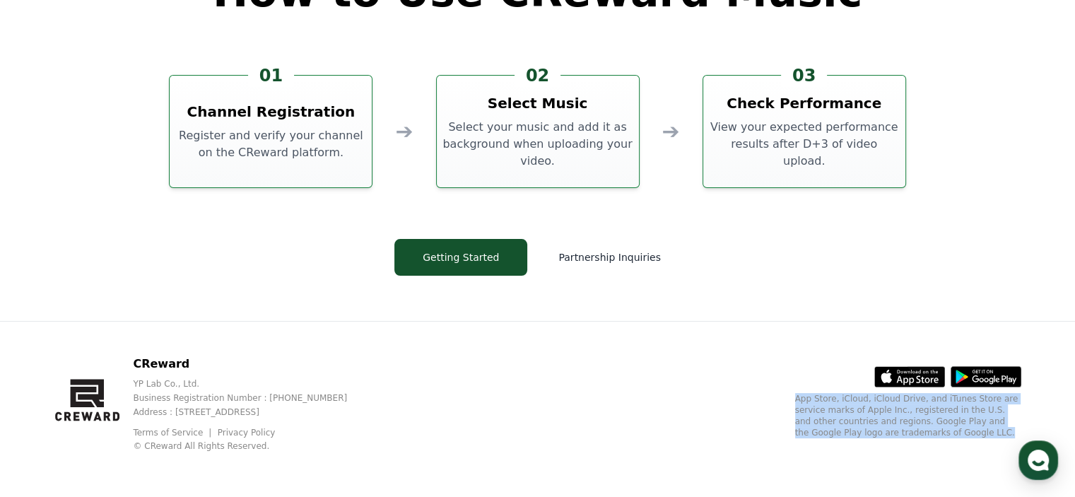
drag, startPoint x: 776, startPoint y: 345, endPoint x: 1069, endPoint y: 523, distance: 342.5
copy p "App Store, iCloud, iCloud Drive, and iTunes Store are service marks of Apple In…"
click at [922, 420] on p "App Store, iCloud, iCloud Drive, and iTunes Store are service marks of Apple In…" at bounding box center [908, 415] width 226 height 45
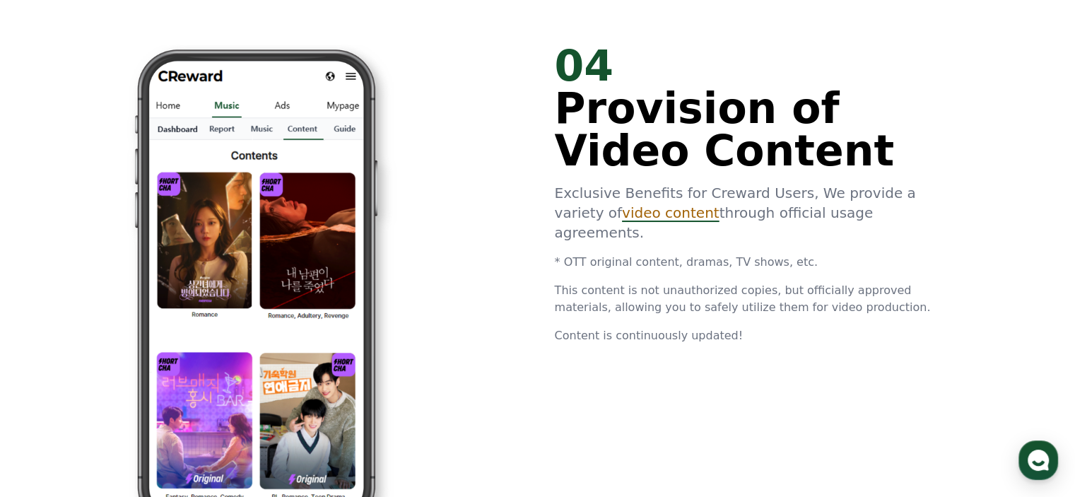
scroll to position [2628, 0]
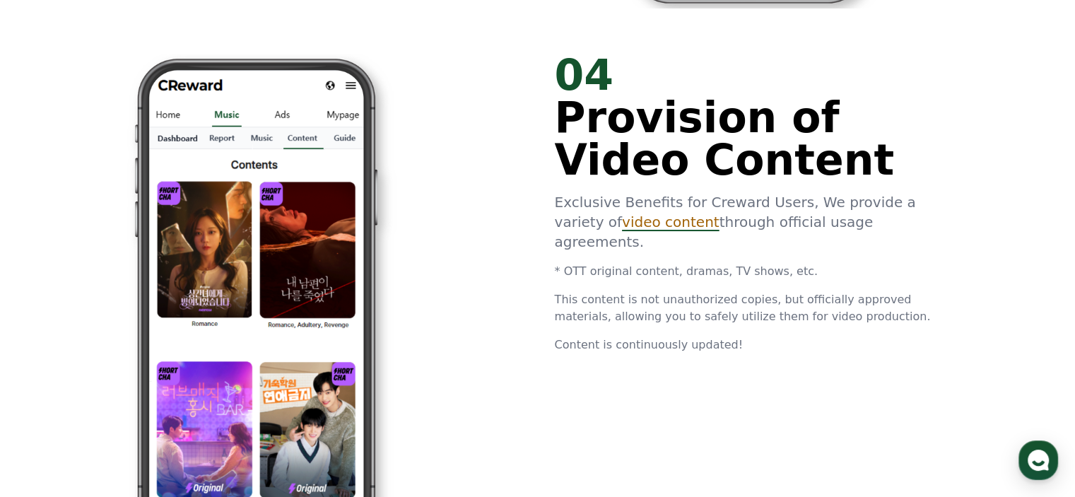
click at [244, 221] on img at bounding box center [249, 297] width 384 height 487
click at [488, 290] on div at bounding box center [328, 297] width 384 height 487
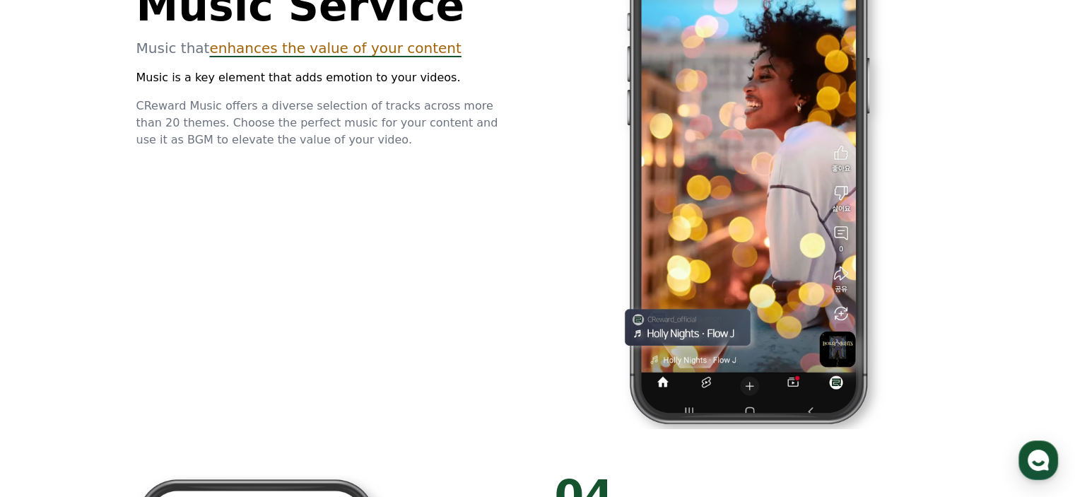
click at [261, 347] on div "03 Music Service Music that enhances the value of your content Music is a key e…" at bounding box center [538, 185] width 848 height 532
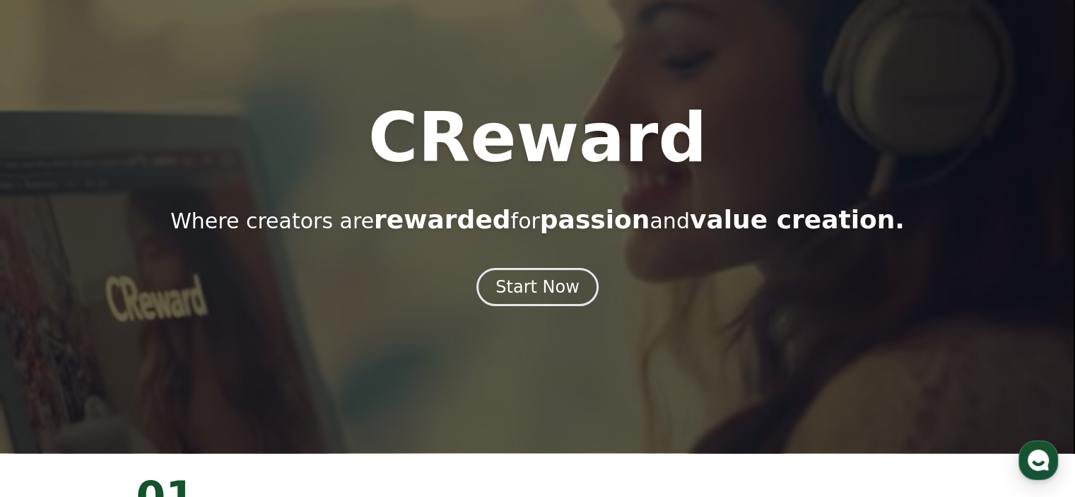
scroll to position [0, 0]
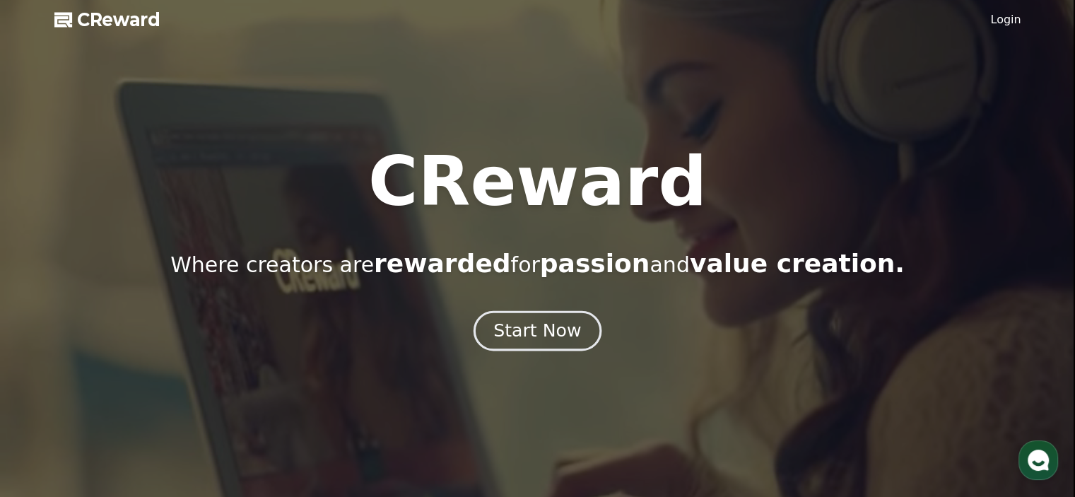
click at [575, 324] on button "Start Now" at bounding box center [538, 330] width 128 height 40
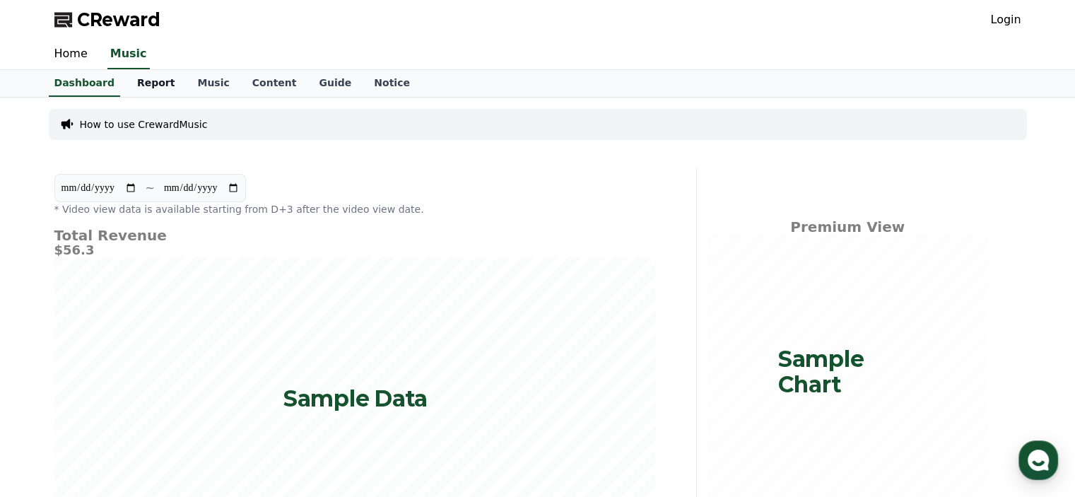
click at [132, 80] on link "Report" at bounding box center [156, 83] width 61 height 27
click at [69, 81] on link "Dashboard" at bounding box center [84, 83] width 83 height 27
click at [74, 61] on link "Home" at bounding box center [71, 55] width 56 height 30
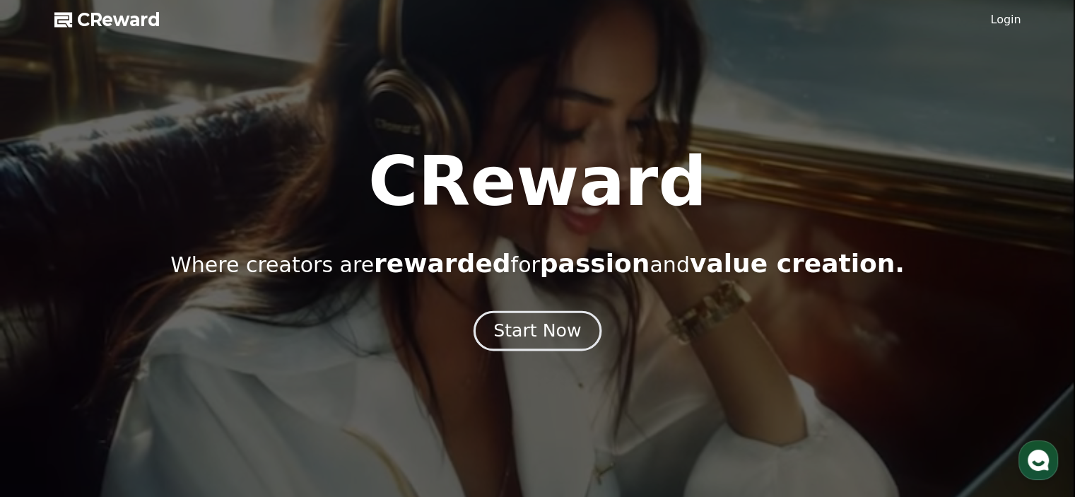
click at [553, 338] on div "Start Now" at bounding box center [537, 331] width 88 height 24
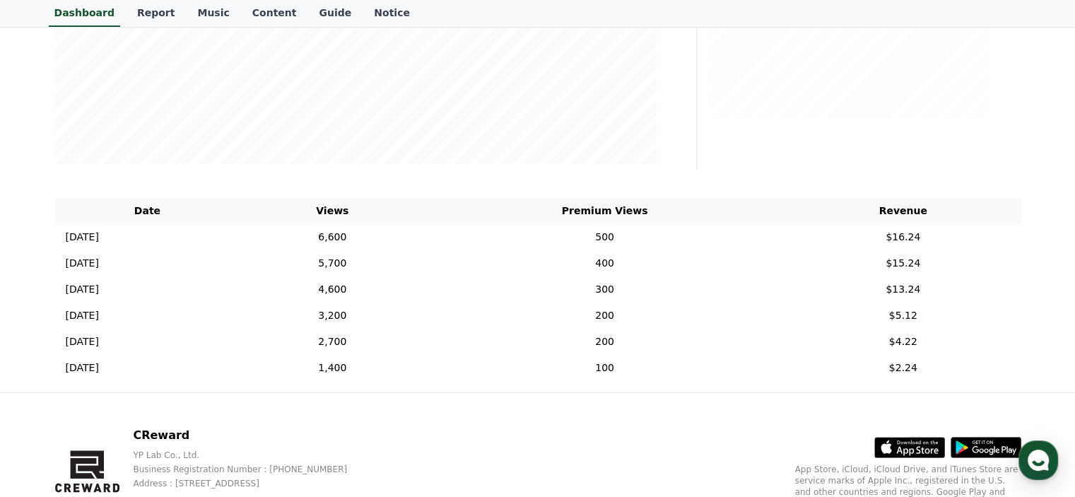
scroll to position [394, 0]
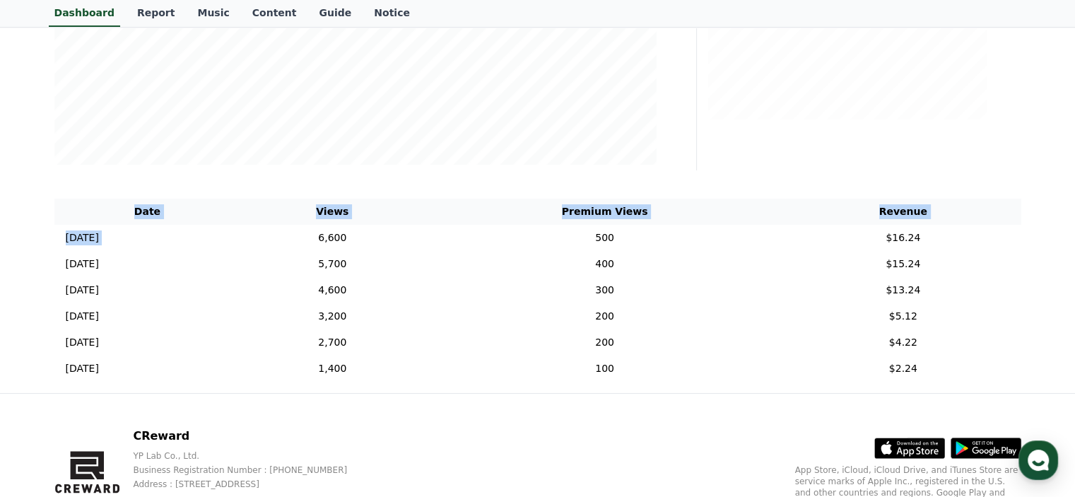
drag, startPoint x: 370, startPoint y: 230, endPoint x: 1021, endPoint y: 369, distance: 664.8
click at [1021, 369] on div "Date Views Premium Views Revenue [DATE] 12/05 6,600 500 $16.24 [DATE] 12/04 5,7…" at bounding box center [538, 290] width 978 height 194
click at [600, 450] on div "CReward YP Lab Co., Ltd. Business Registration Number : [PHONE_NUMBER] Address …" at bounding box center [537, 481] width 989 height 175
drag, startPoint x: 893, startPoint y: 362, endPoint x: 967, endPoint y: 372, distance: 75.0
click at [967, 372] on td "$2.24" at bounding box center [903, 369] width 236 height 26
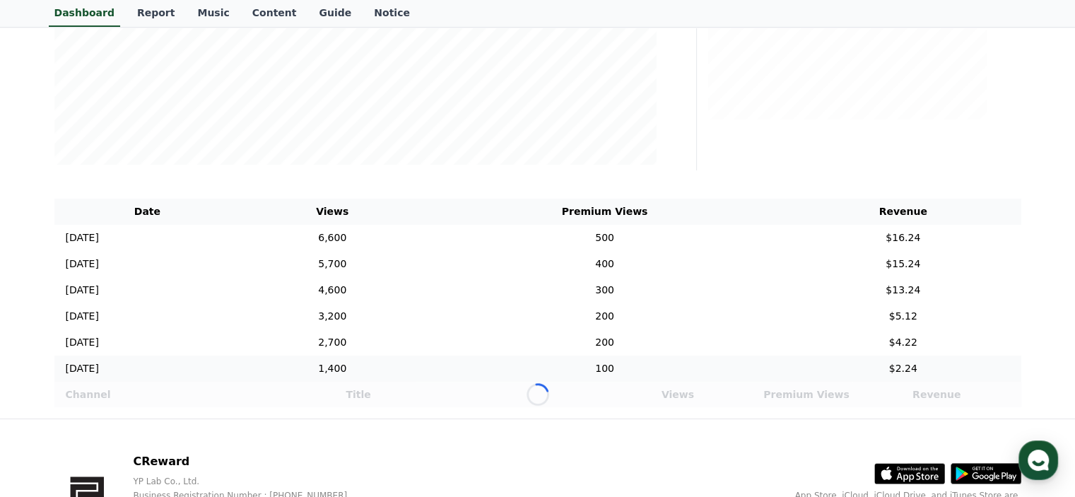
click at [828, 388] on div "Loading..." at bounding box center [537, 394] width 967 height 25
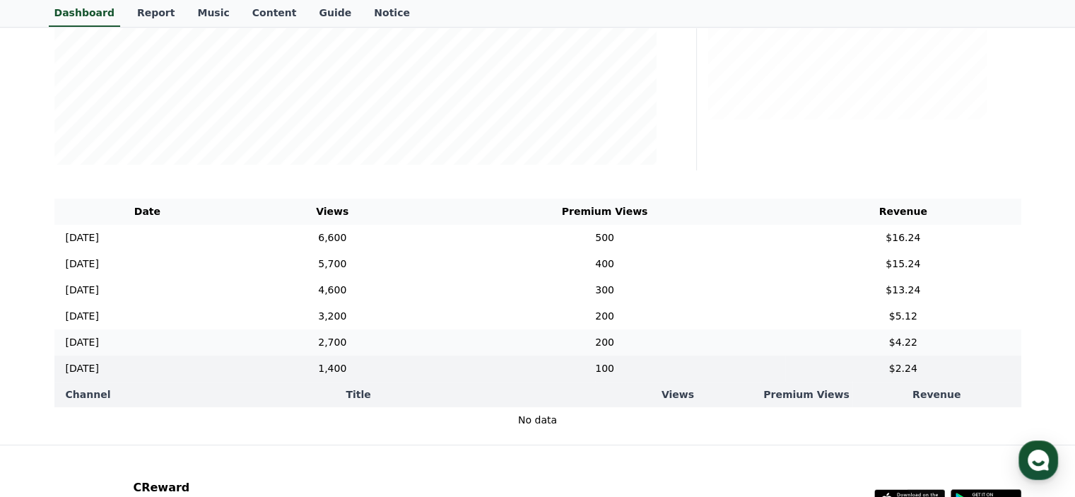
click at [566, 341] on td "200" at bounding box center [604, 342] width 361 height 26
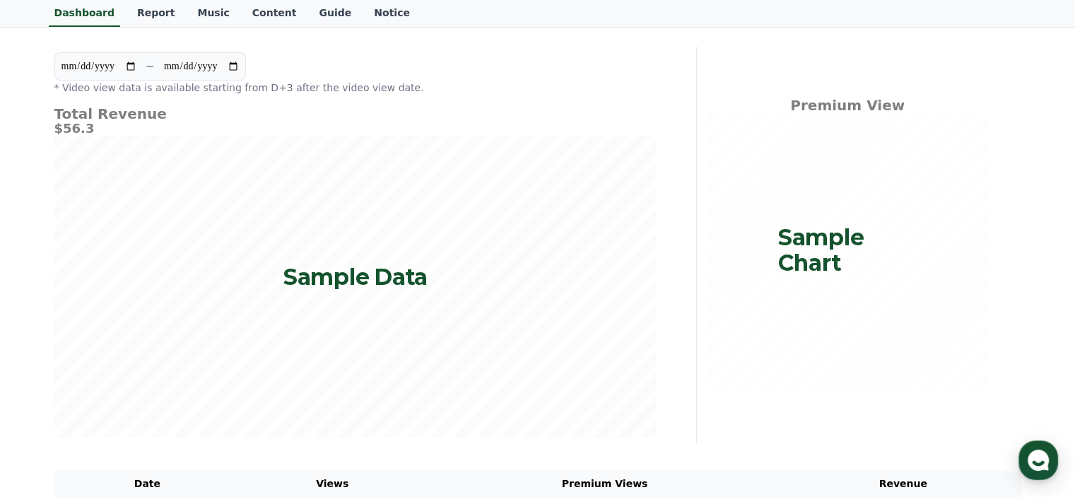
scroll to position [0, 0]
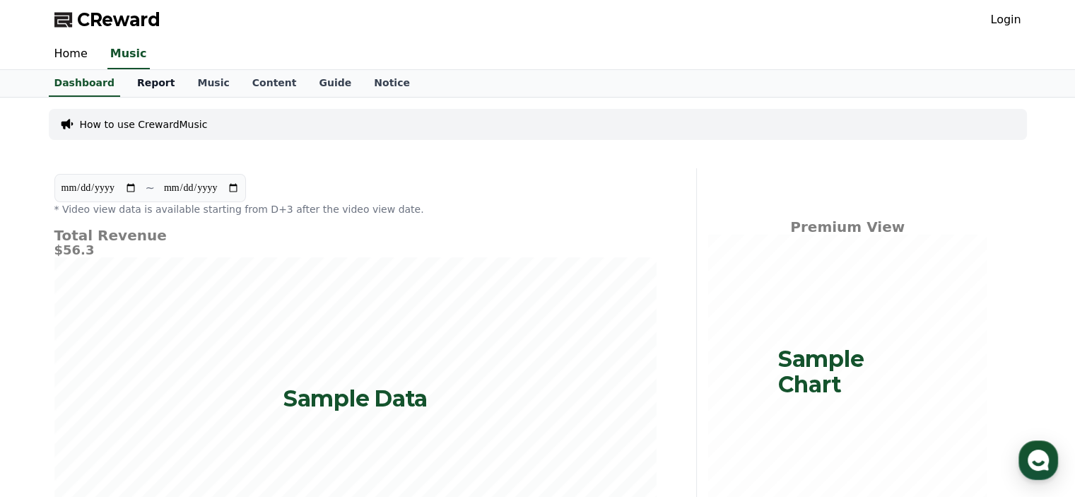
click at [139, 86] on link "Report" at bounding box center [156, 83] width 61 height 27
click at [196, 89] on link "Music" at bounding box center [213, 83] width 54 height 27
click at [196, 84] on link "Music" at bounding box center [213, 83] width 43 height 27
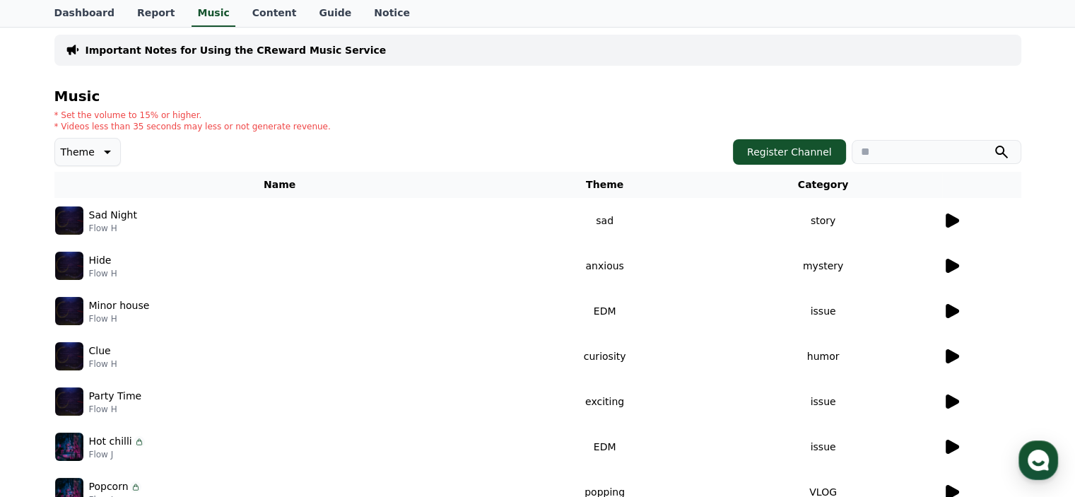
scroll to position [71, 0]
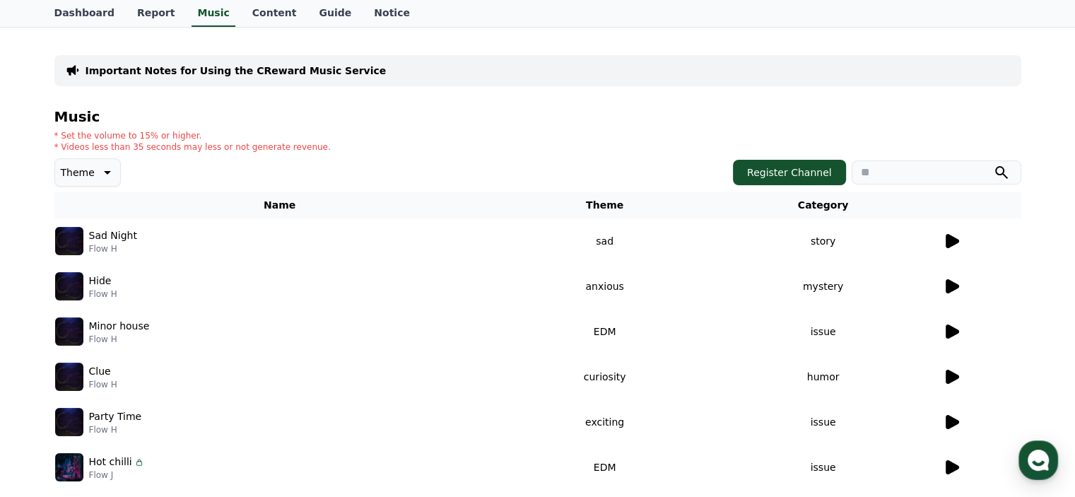
click at [956, 242] on icon at bounding box center [952, 241] width 13 height 14
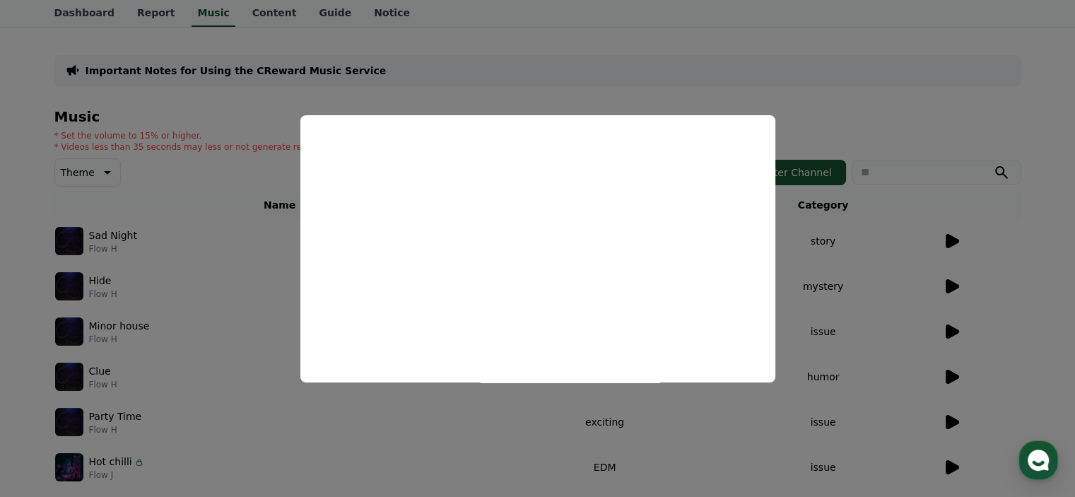
click at [763, 101] on button "close modal" at bounding box center [537, 248] width 1075 height 497
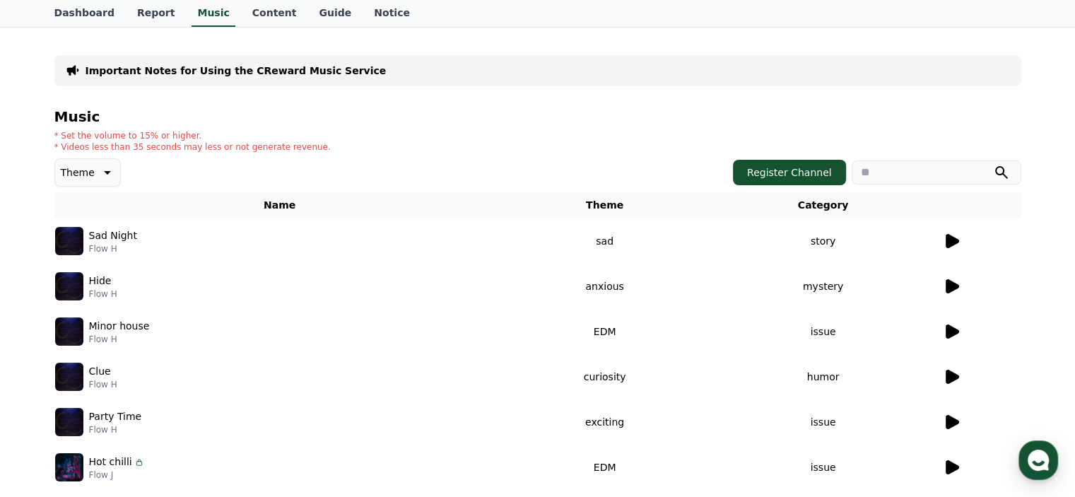
click at [71, 132] on p "* Set the volume to 15% or higher." at bounding box center [192, 135] width 276 height 11
drag, startPoint x: 71, startPoint y: 132, endPoint x: 102, endPoint y: 152, distance: 36.9
click at [102, 152] on div "Music * Set the volume to 15% or higher. * Videos less than 35 seconds may less…" at bounding box center [537, 404] width 967 height 590
click at [265, 153] on div "Music * Set the volume to 15% or higher. * Videos less than 35 seconds may less…" at bounding box center [537, 404] width 967 height 590
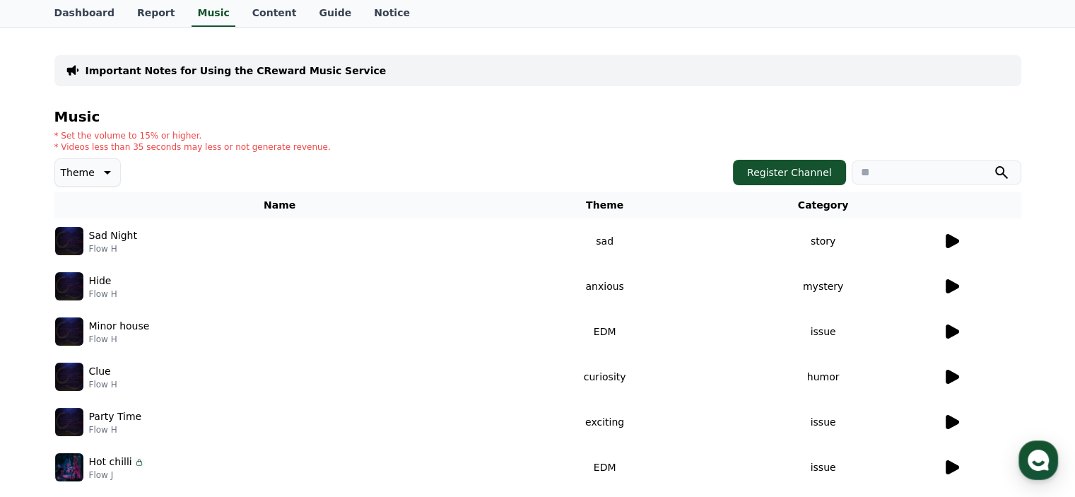
click at [136, 133] on p "* Set the volume to 15% or higher." at bounding box center [192, 135] width 276 height 11
drag, startPoint x: 136, startPoint y: 133, endPoint x: 243, endPoint y: 141, distance: 107.7
click at [243, 141] on div "* Set the volume to 15% or higher. * Videos less than 35 seconds may less or no…" at bounding box center [192, 141] width 276 height 23
click at [387, 165] on div "Theme Register Channel" at bounding box center [537, 172] width 967 height 28
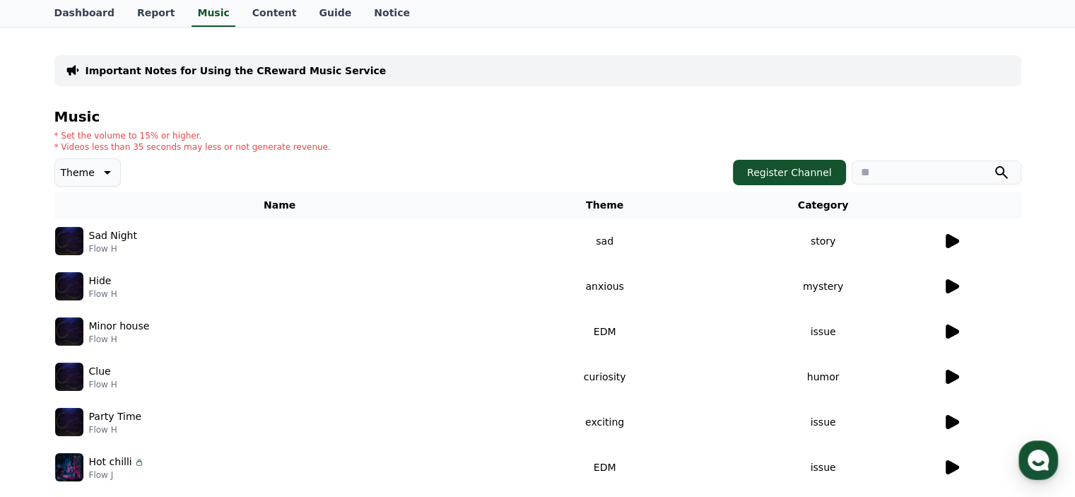
drag, startPoint x: 73, startPoint y: 146, endPoint x: 294, endPoint y: 149, distance: 221.2
click at [294, 149] on div "* Set the volume to 15% or higher. * Videos less than 35 seconds may less or no…" at bounding box center [537, 141] width 967 height 23
click at [101, 134] on p "* Set the volume to 15% or higher." at bounding box center [192, 135] width 276 height 11
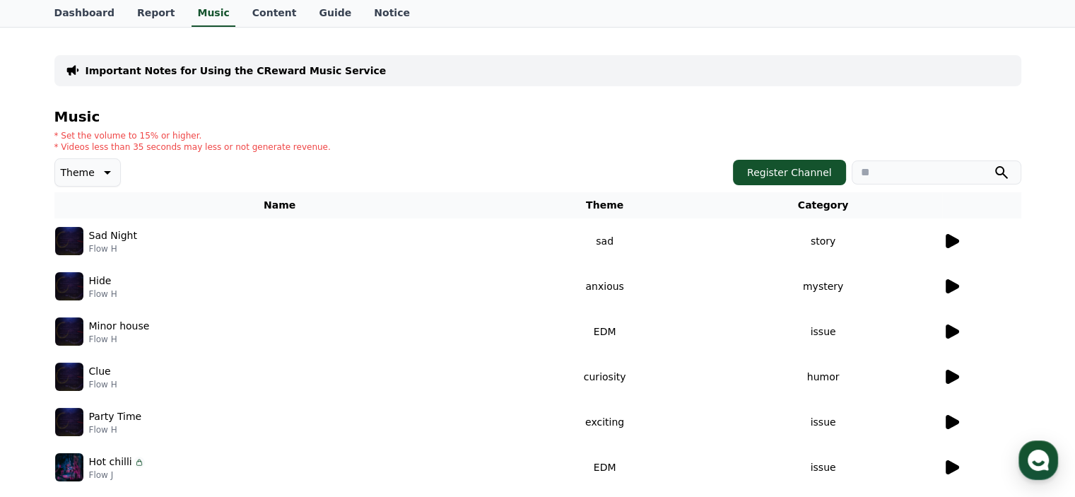
click at [101, 134] on p "* Set the volume to 15% or higher." at bounding box center [192, 135] width 276 height 11
click at [200, 151] on p "* Videos less than 35 seconds may less or not generate revenue." at bounding box center [192, 146] width 276 height 11
click at [200, 173] on div "Theme Register Channel" at bounding box center [537, 172] width 967 height 28
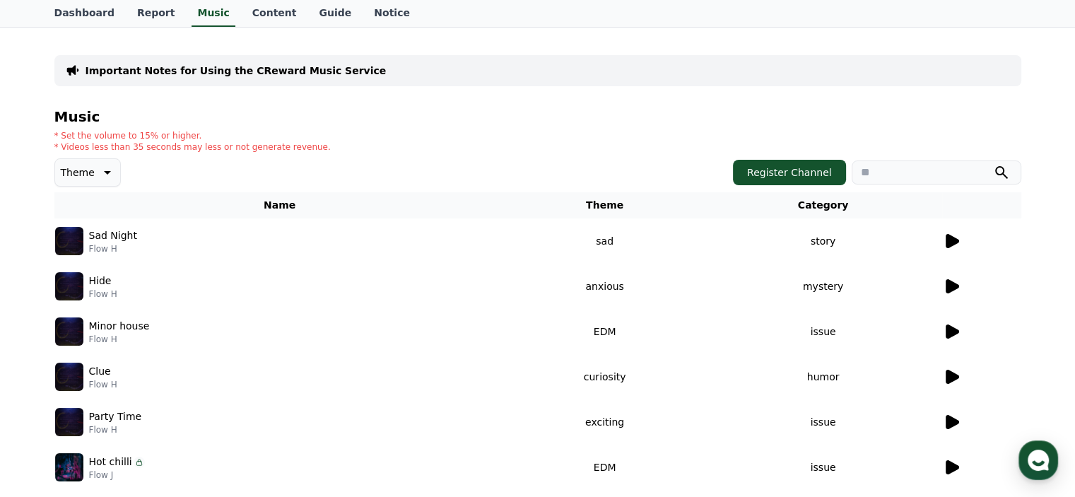
drag, startPoint x: 145, startPoint y: 147, endPoint x: 329, endPoint y: 151, distance: 183.8
click at [329, 151] on div "* Set the volume to 15% or higher. * Videos less than 35 seconds may less or no…" at bounding box center [537, 141] width 967 height 23
click at [266, 153] on div "Music * Set the volume to 15% or higher. * Videos less than 35 seconds may less…" at bounding box center [537, 404] width 967 height 590
drag, startPoint x: 187, startPoint y: 146, endPoint x: 274, endPoint y: 150, distance: 87.0
click at [274, 150] on p "* Videos less than 35 seconds may less or not generate revenue." at bounding box center [192, 146] width 276 height 11
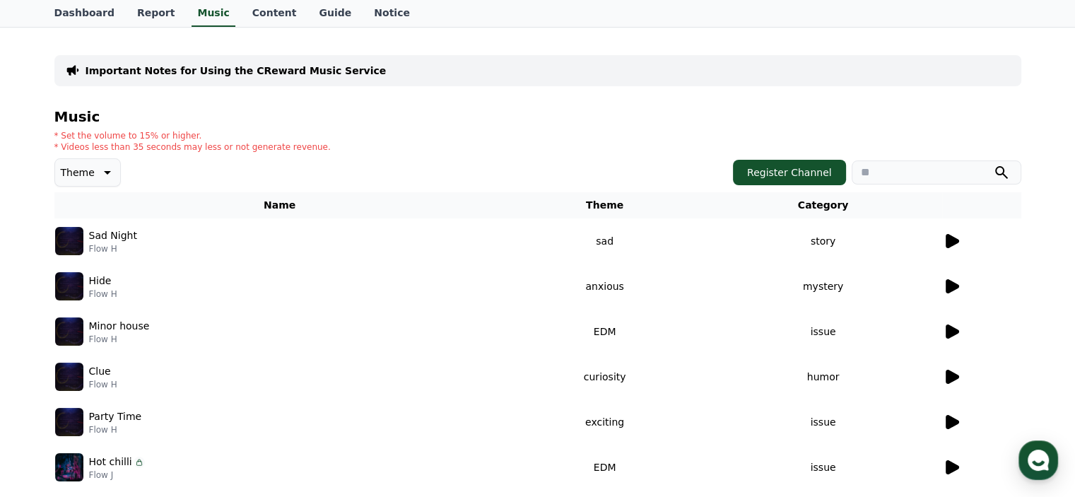
click at [215, 155] on div "Music * Set the volume to 15% or higher. * Videos less than 35 seconds may less…" at bounding box center [537, 404] width 967 height 590
drag, startPoint x: 119, startPoint y: 148, endPoint x: 230, endPoint y: 148, distance: 111.0
click at [230, 148] on p "* Videos less than 35 seconds may less or not generate revenue." at bounding box center [192, 146] width 276 height 11
click at [218, 154] on div "Music * Set the volume to 15% or higher. * Videos less than 35 seconds may less…" at bounding box center [537, 404] width 967 height 590
click at [270, 146] on p "* Videos less than 35 seconds may less or not generate revenue." at bounding box center [192, 146] width 276 height 11
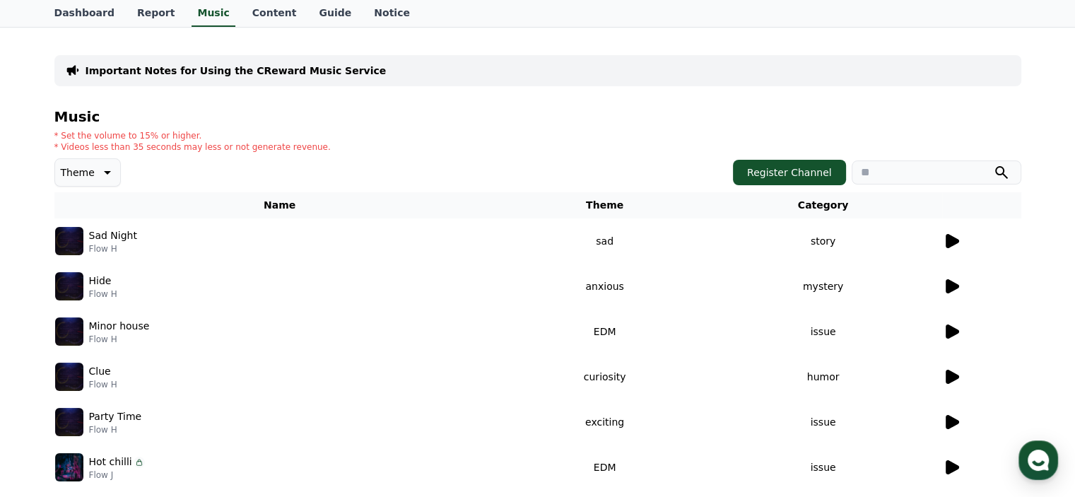
click at [270, 146] on p "* Videos less than 35 seconds may less or not generate revenue." at bounding box center [192, 146] width 276 height 11
click at [317, 160] on div "Theme Register Channel" at bounding box center [537, 172] width 967 height 28
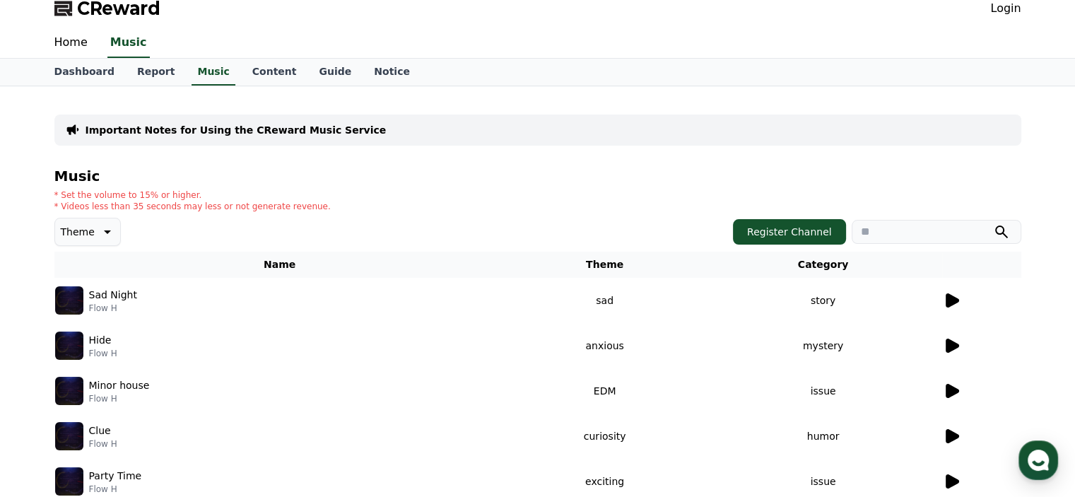
scroll to position [0, 0]
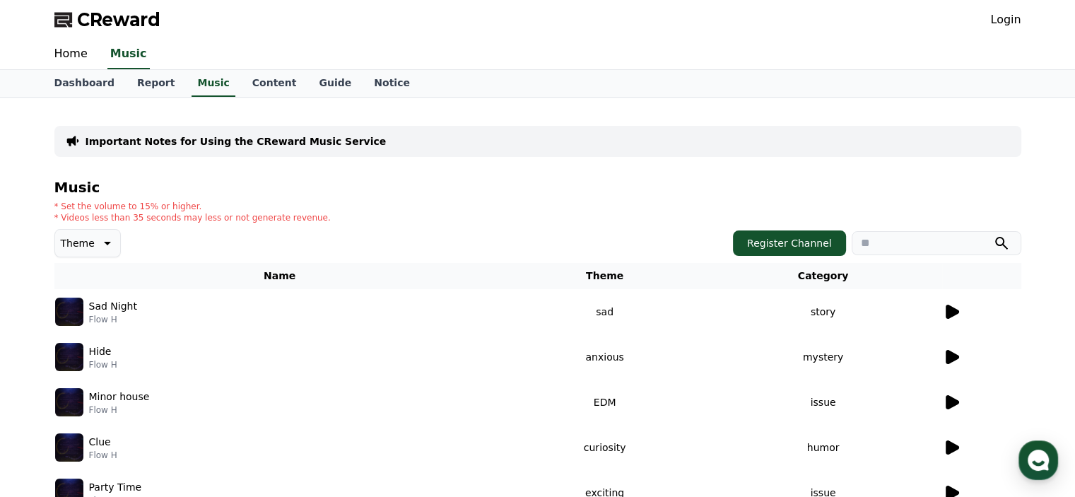
click at [92, 203] on p "* Set the volume to 15% or higher." at bounding box center [192, 206] width 276 height 11
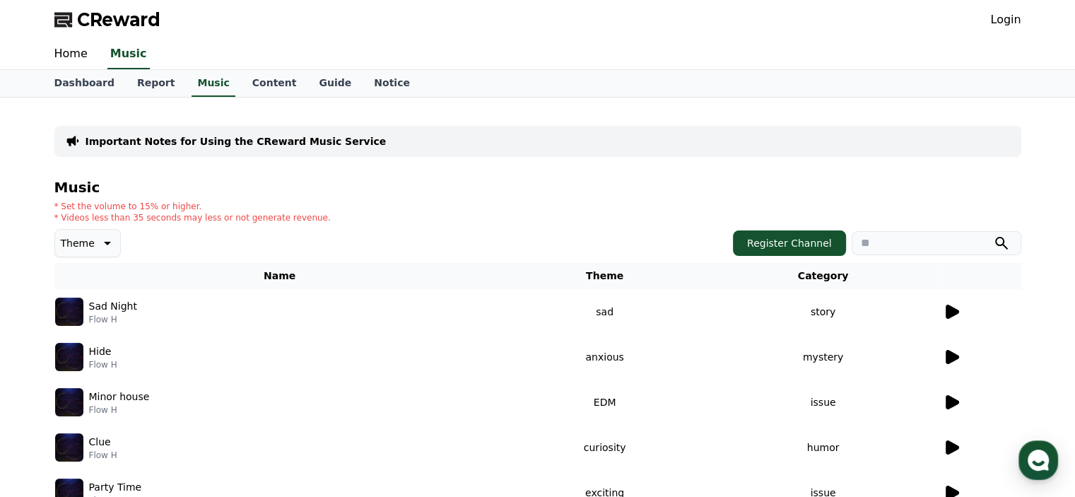
drag, startPoint x: 92, startPoint y: 203, endPoint x: 100, endPoint y: 216, distance: 15.5
click at [100, 216] on div "* Set the volume to 15% or higher. * Videos less than 35 seconds may less or no…" at bounding box center [192, 212] width 276 height 23
click at [134, 90] on link "Report" at bounding box center [156, 83] width 61 height 27
click at [81, 76] on link "Dashboard" at bounding box center [84, 83] width 83 height 27
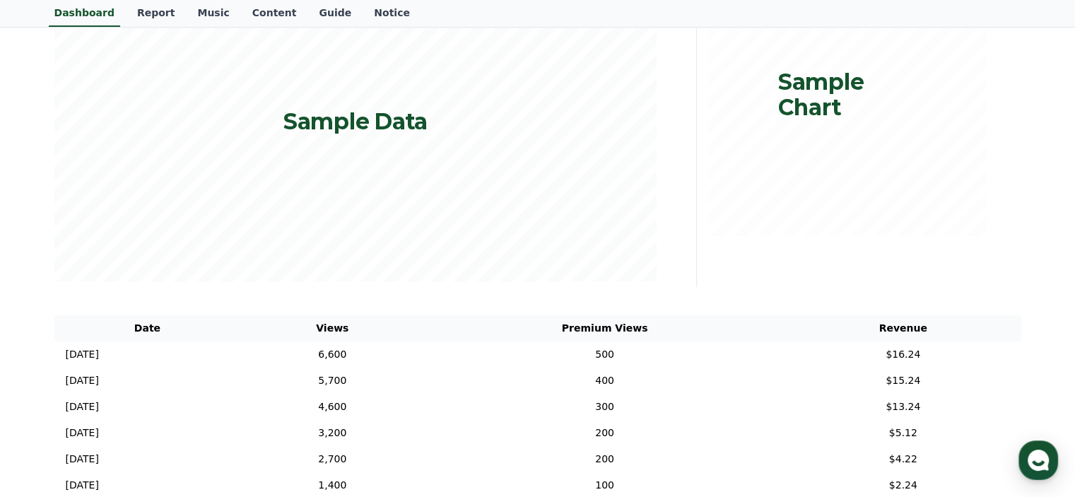
scroll to position [353, 0]
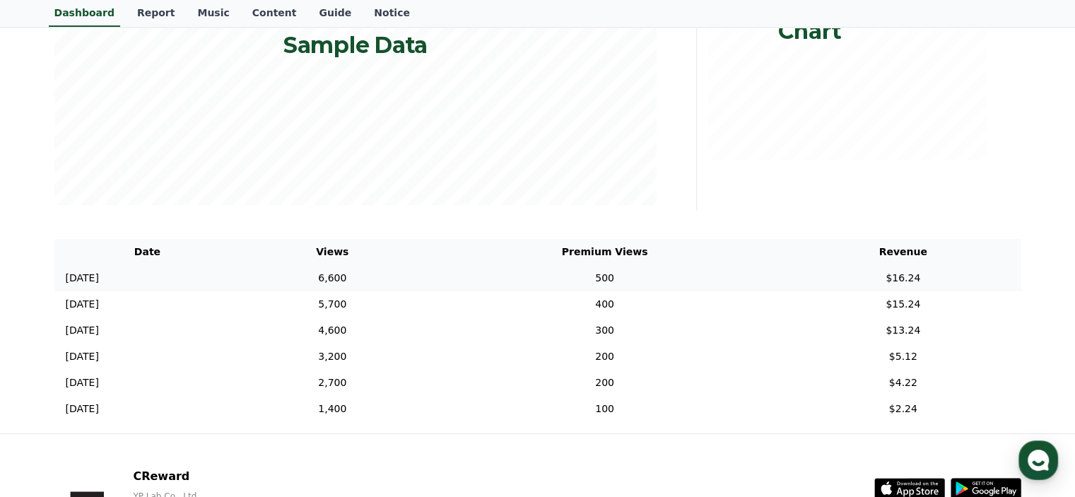
drag, startPoint x: 361, startPoint y: 285, endPoint x: 447, endPoint y: 284, distance: 85.5
click at [424, 284] on td "6,600" at bounding box center [332, 278] width 184 height 26
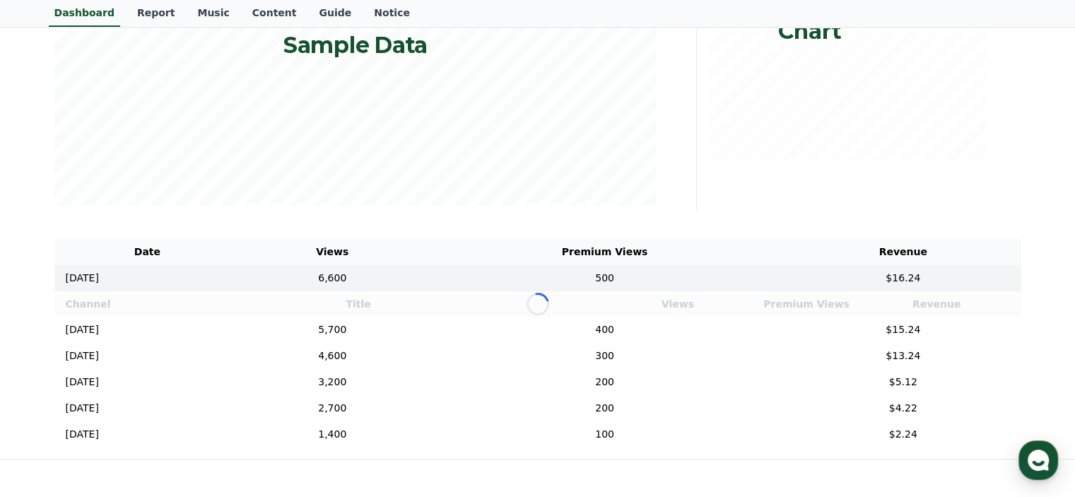
click at [447, 299] on div "Loading..." at bounding box center [537, 303] width 967 height 25
click at [348, 283] on td "6,600" at bounding box center [332, 278] width 184 height 26
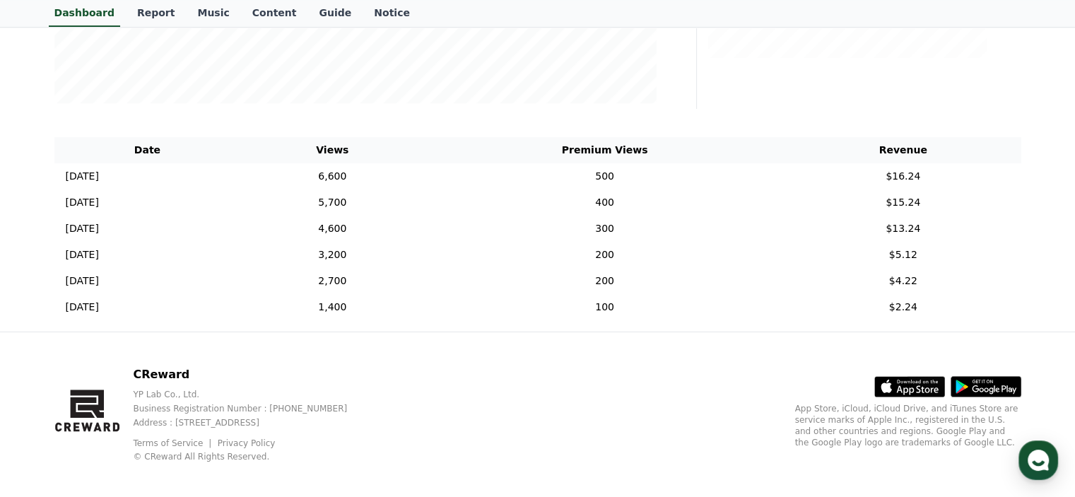
scroll to position [394, 0]
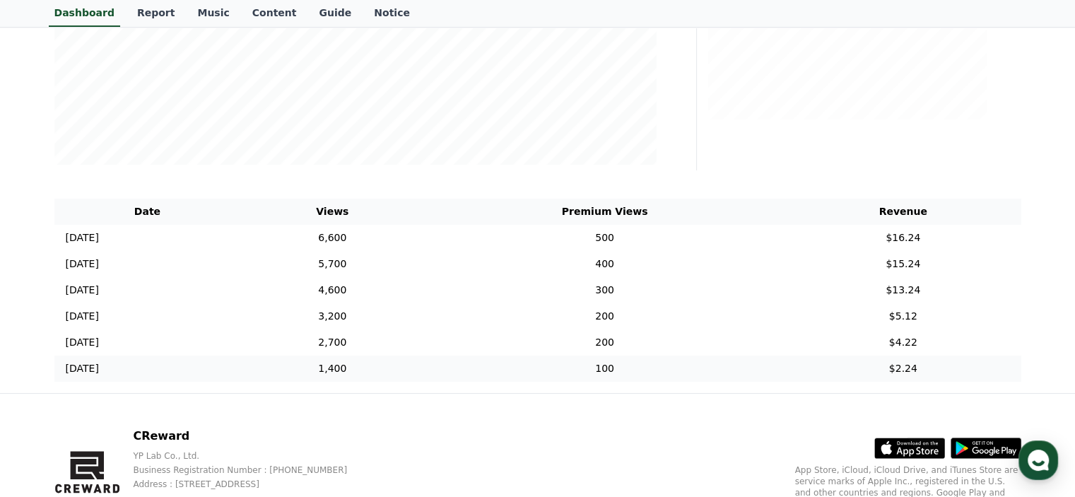
drag, startPoint x: 124, startPoint y: 224, endPoint x: 927, endPoint y: 365, distance: 815.9
click at [927, 365] on div "**********" at bounding box center [537, 48] width 989 height 689
click at [572, 216] on th "Premium Views" at bounding box center [604, 212] width 361 height 26
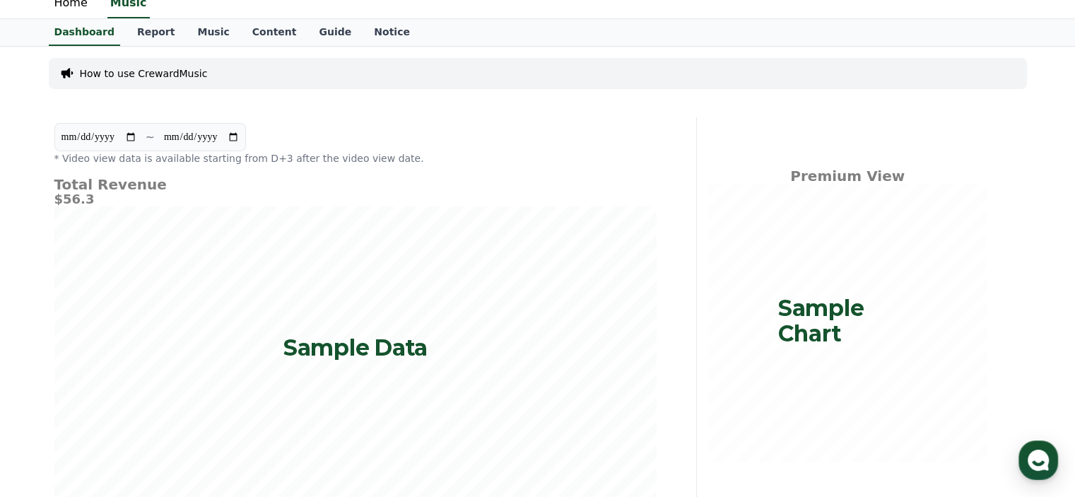
scroll to position [0, 0]
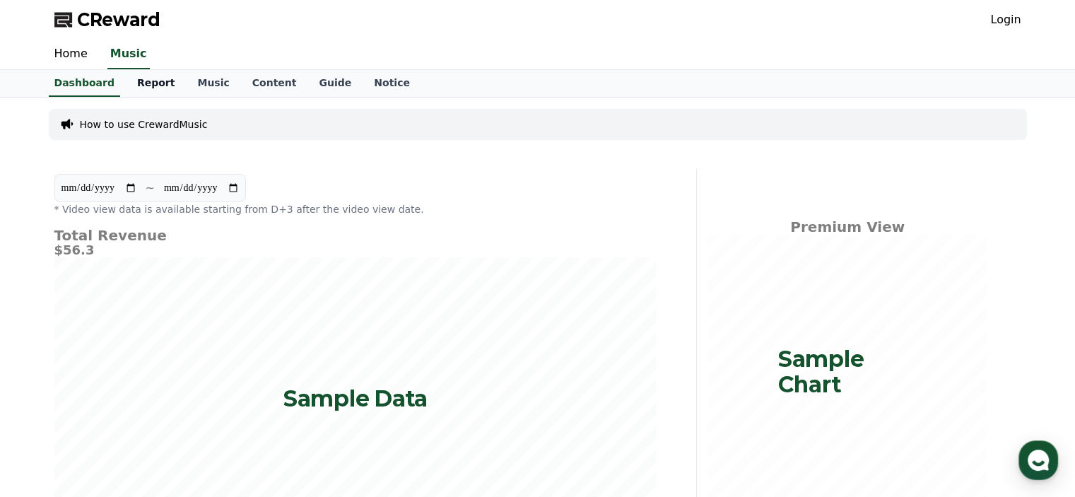
click at [134, 82] on link "Report" at bounding box center [156, 83] width 61 height 27
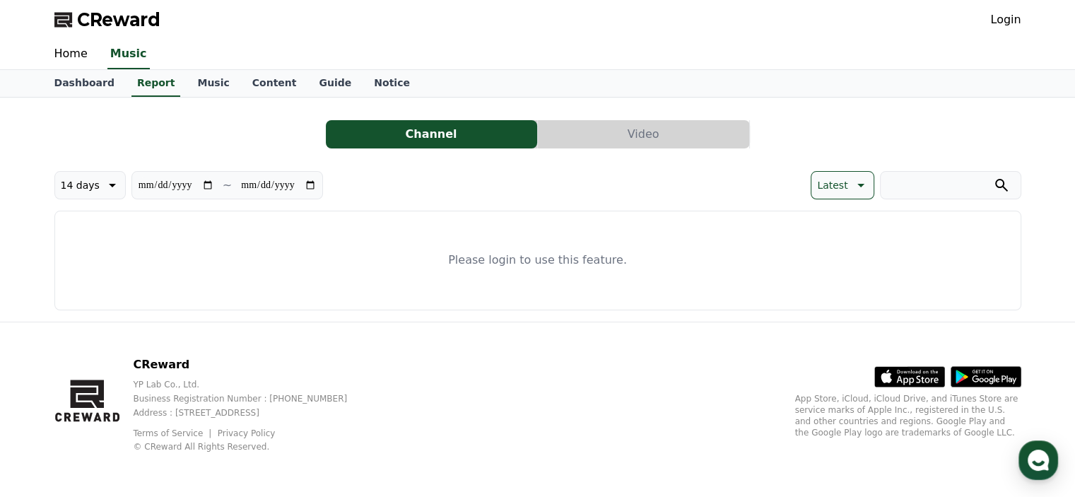
click at [541, 129] on button "Video" at bounding box center [643, 134] width 211 height 28
click at [587, 136] on button "Video" at bounding box center [643, 134] width 211 height 28
click at [509, 135] on button "Channel" at bounding box center [431, 134] width 211 height 28
click at [845, 188] on p "Latest" at bounding box center [832, 185] width 30 height 20
click at [748, 188] on div "Latest Sort Latest View Count User Revenue Latest View Count User Revenue" at bounding box center [779, 185] width 483 height 28
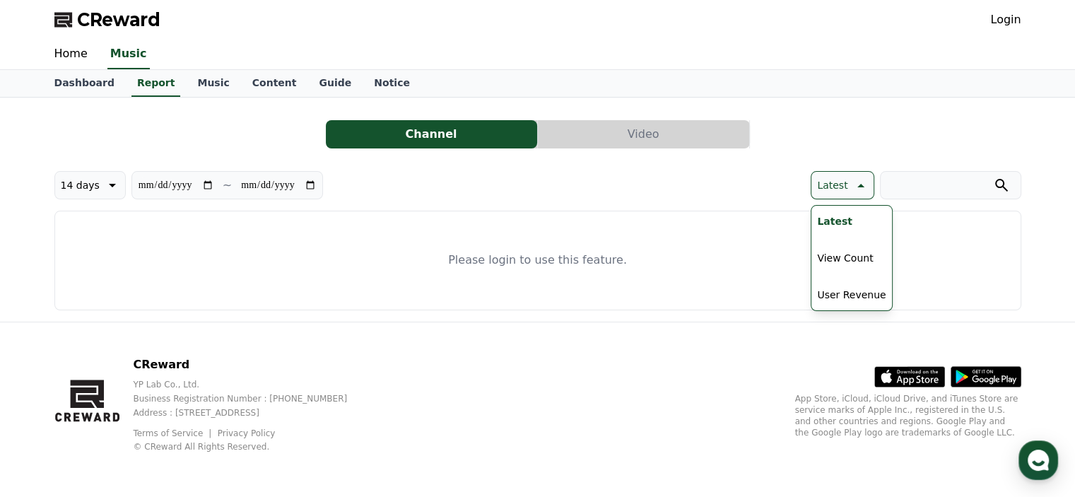
click at [1002, 10] on div "Login" at bounding box center [1005, 19] width 30 height 23
click at [1008, 28] on link "Login" at bounding box center [1005, 19] width 30 height 17
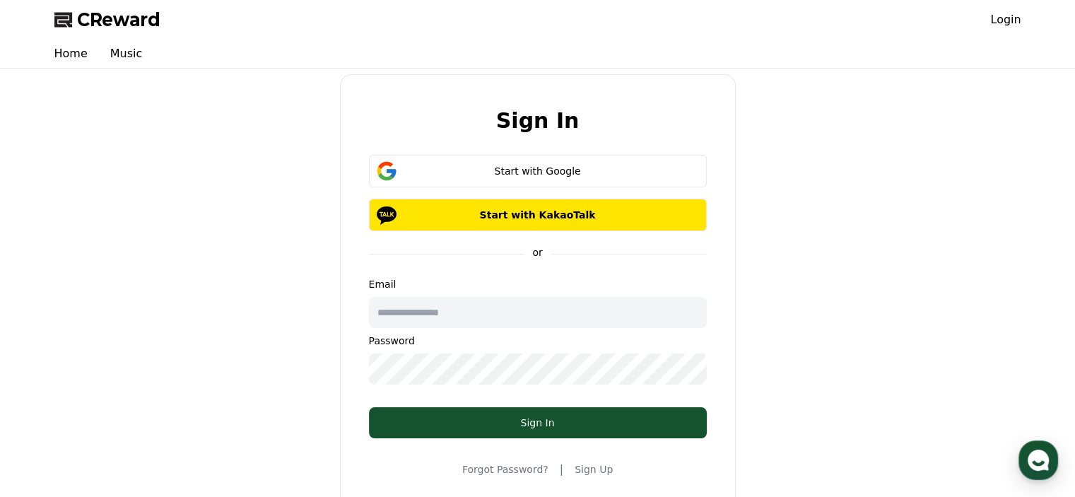
click at [458, 322] on input "text" at bounding box center [538, 312] width 338 height 31
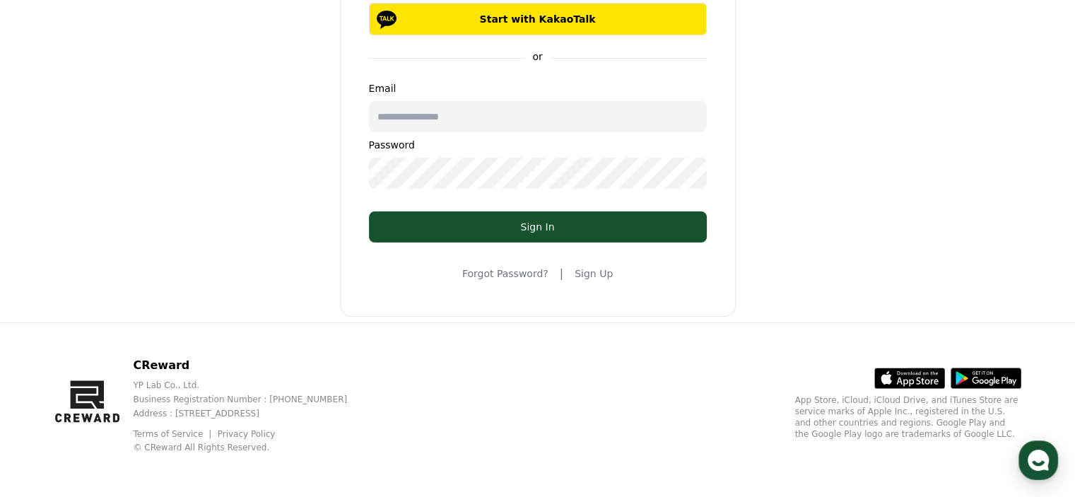
click at [582, 275] on link "Sign Up" at bounding box center [594, 273] width 38 height 14
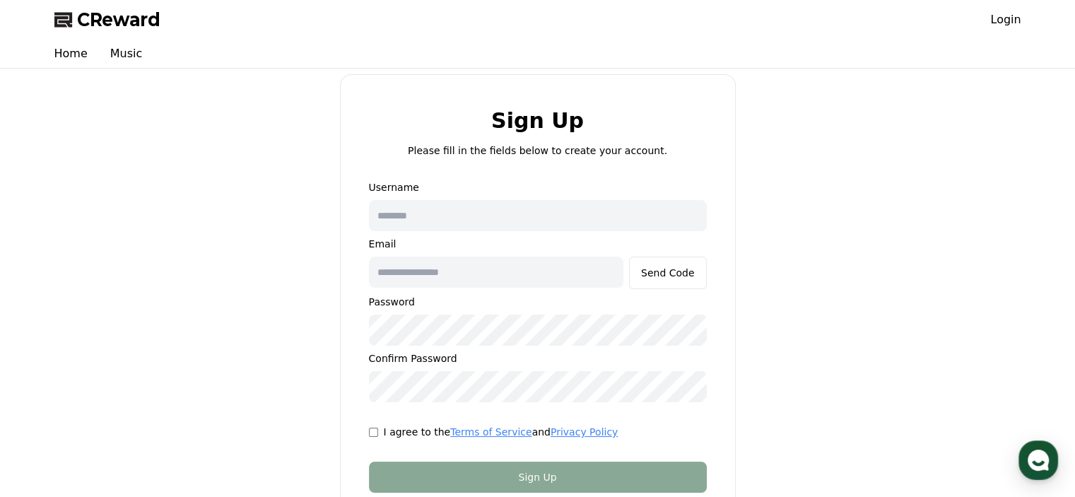
click at [510, 207] on input "text" at bounding box center [538, 215] width 338 height 31
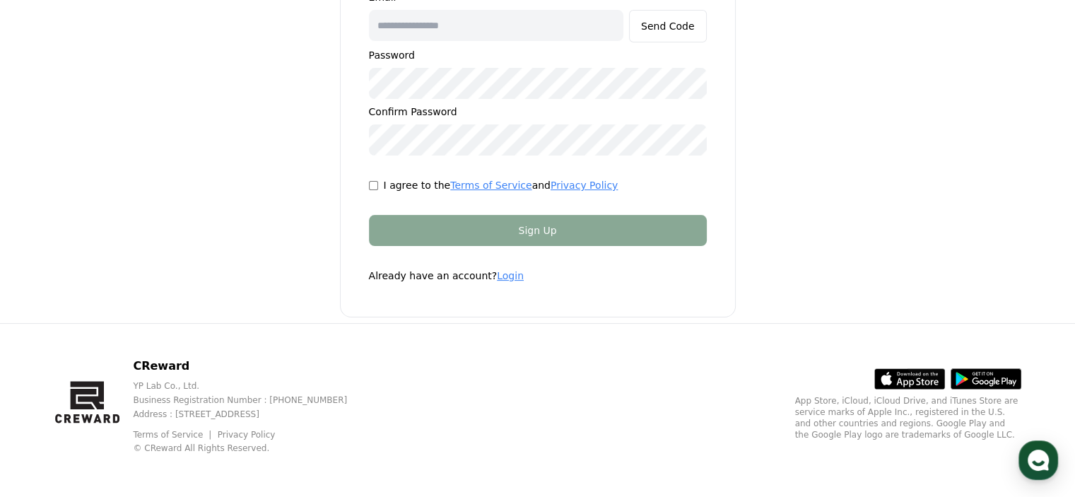
scroll to position [247, 0]
click at [265, 382] on p "YP Lab Co., Ltd." at bounding box center [251, 385] width 237 height 11
click at [272, 399] on p "Business Registration Number : [PHONE_NUMBER]" at bounding box center [251, 399] width 237 height 11
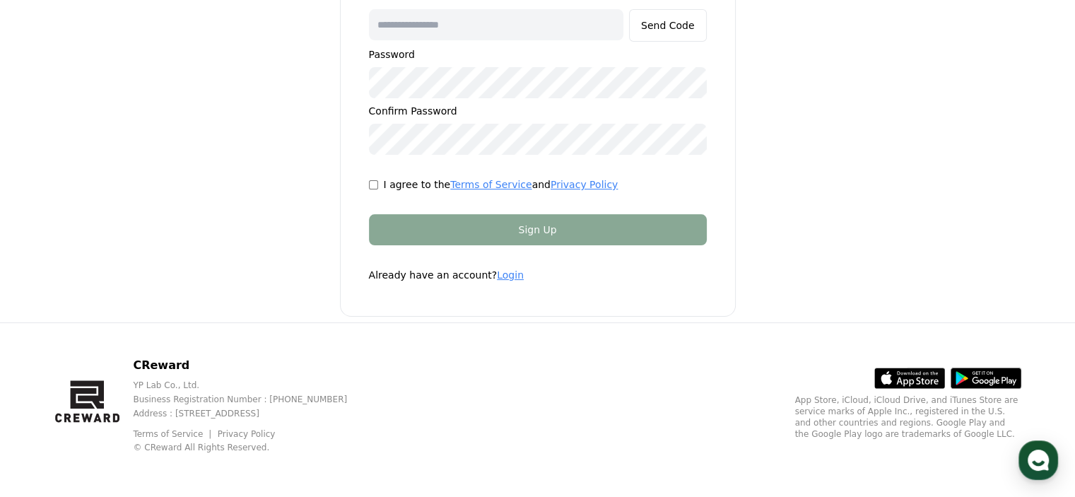
click at [272, 399] on p "Business Registration Number : [PHONE_NUMBER]" at bounding box center [251, 399] width 237 height 11
drag, startPoint x: 272, startPoint y: 399, endPoint x: 286, endPoint y: 464, distance: 67.1
click at [286, 464] on div "CReward YP Lab Co., Ltd. Business Registration Number : [PHONE_NUMBER] Address …" at bounding box center [537, 410] width 989 height 175
click at [259, 454] on div "CReward YP Lab Co., Ltd. Business Registration Number : [PHONE_NUMBER] Address …" at bounding box center [537, 410] width 989 height 175
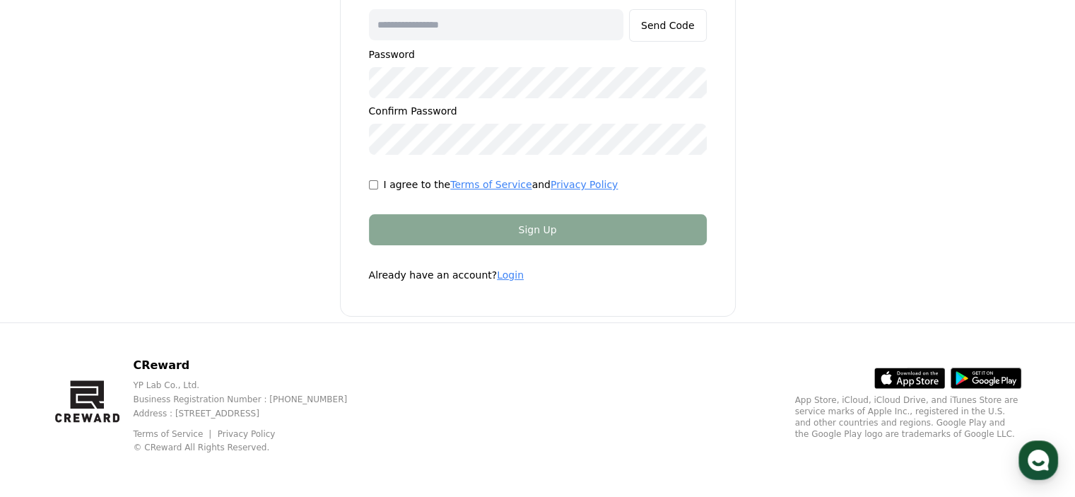
click at [248, 449] on p "© CReward All Rights Reserved." at bounding box center [251, 447] width 237 height 11
drag, startPoint x: 248, startPoint y: 449, endPoint x: 230, endPoint y: 375, distance: 75.8
click at [230, 378] on div "CReward YP Lab Co., Ltd. Business Registration Number : [PHONE_NUMBER] Address …" at bounding box center [251, 405] width 237 height 96
click at [230, 374] on div "CReward YP Lab Co., Ltd. Business Registration Number : [PHONE_NUMBER] Address …" at bounding box center [251, 405] width 237 height 96
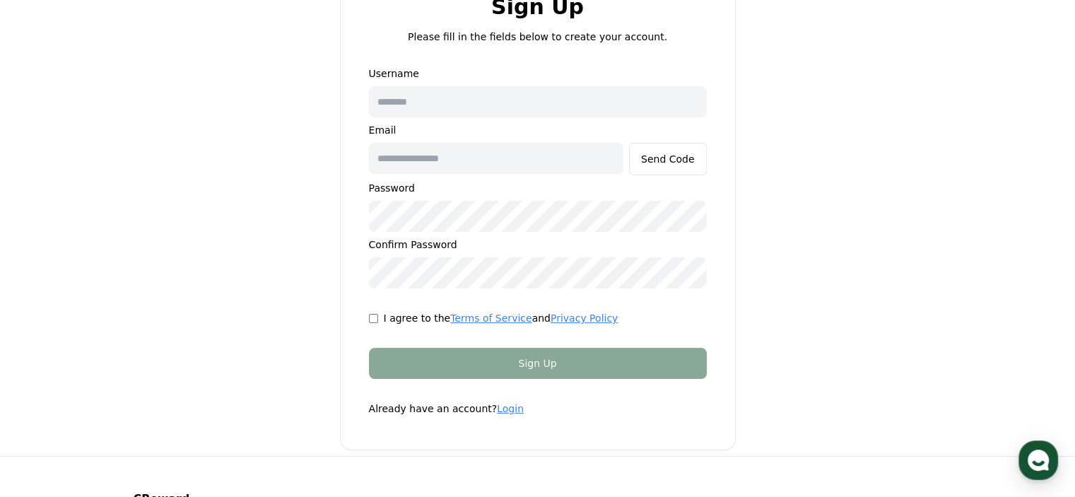
scroll to position [0, 0]
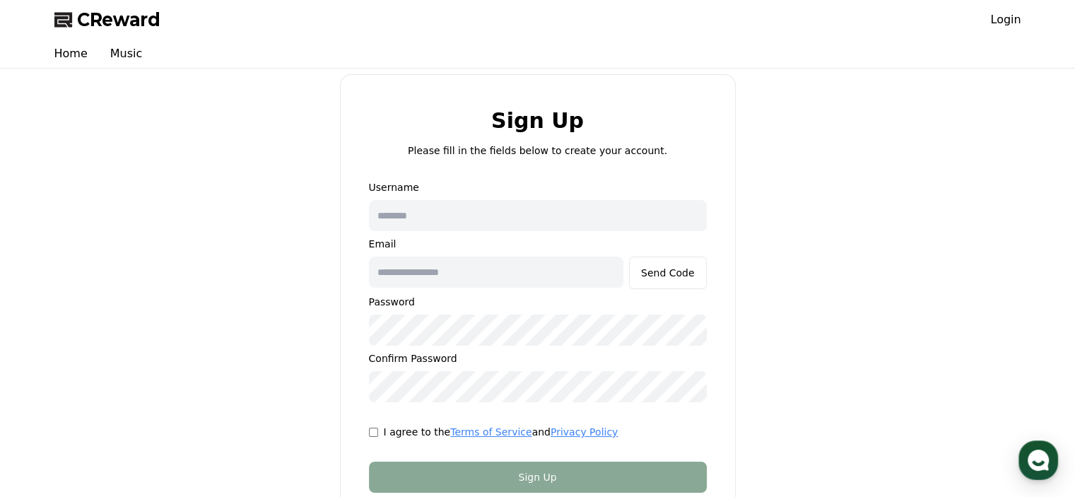
click at [143, 19] on span "CReward" at bounding box center [118, 19] width 83 height 23
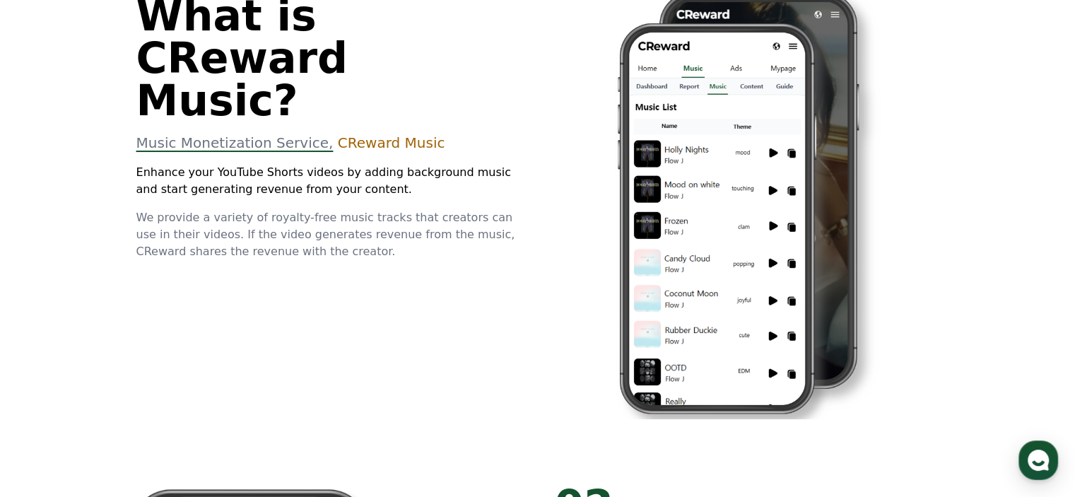
scroll to position [565, 0]
